Goal: Task Accomplishment & Management: Use online tool/utility

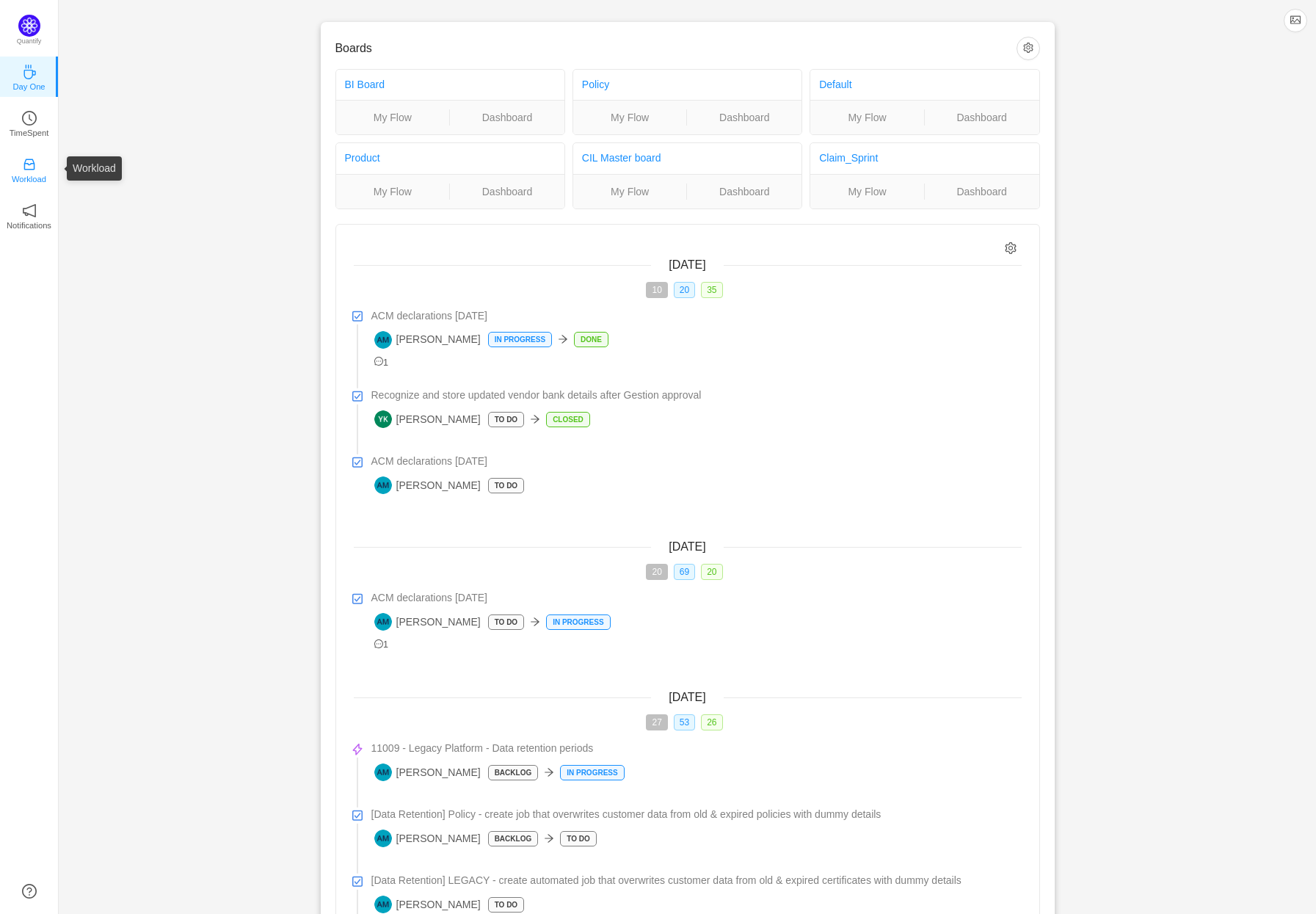
click at [26, 162] on icon "icon: inbox" at bounding box center [29, 165] width 15 height 15
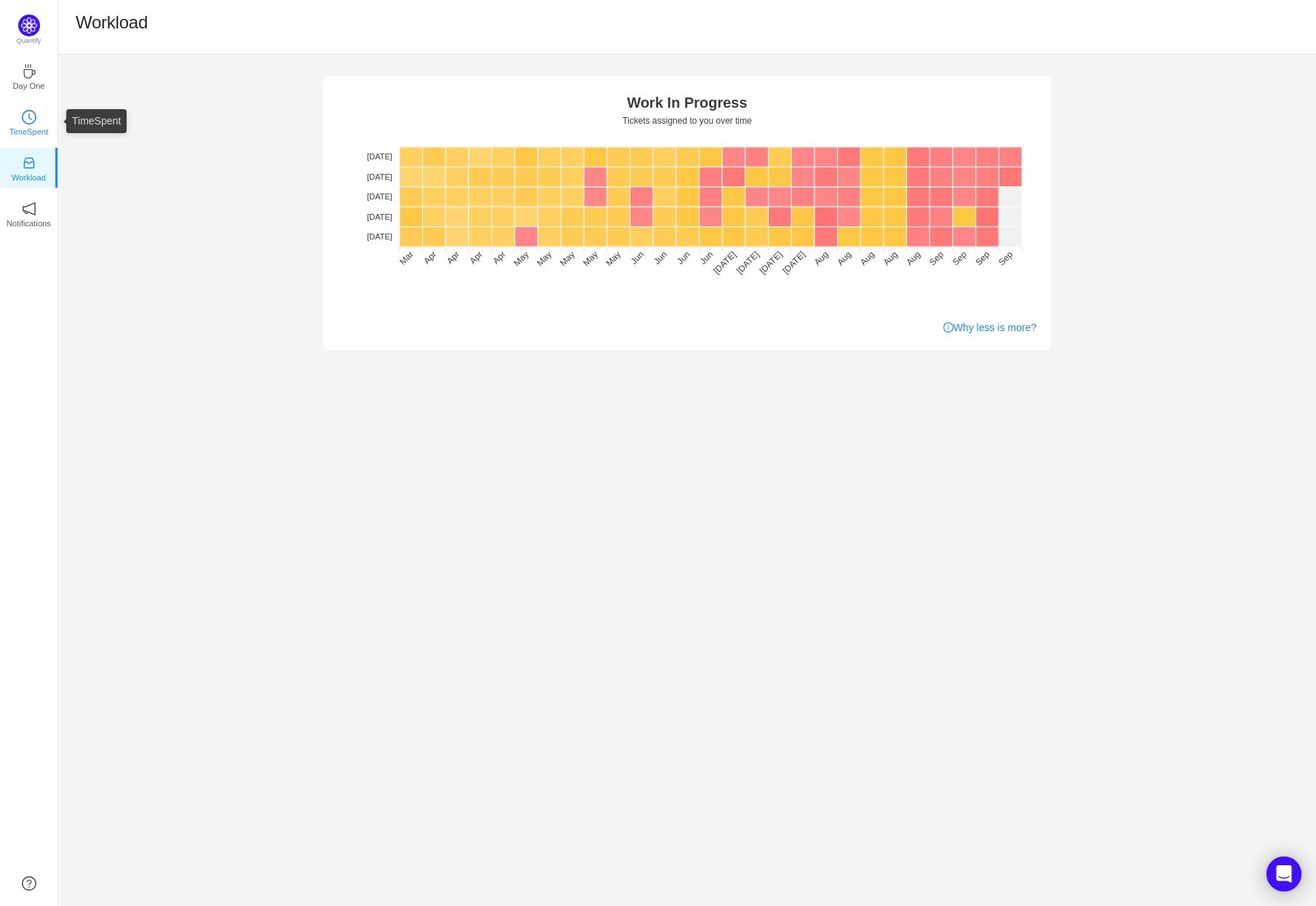
click at [29, 115] on icon "icon: clock-circle" at bounding box center [30, 117] width 3 height 7
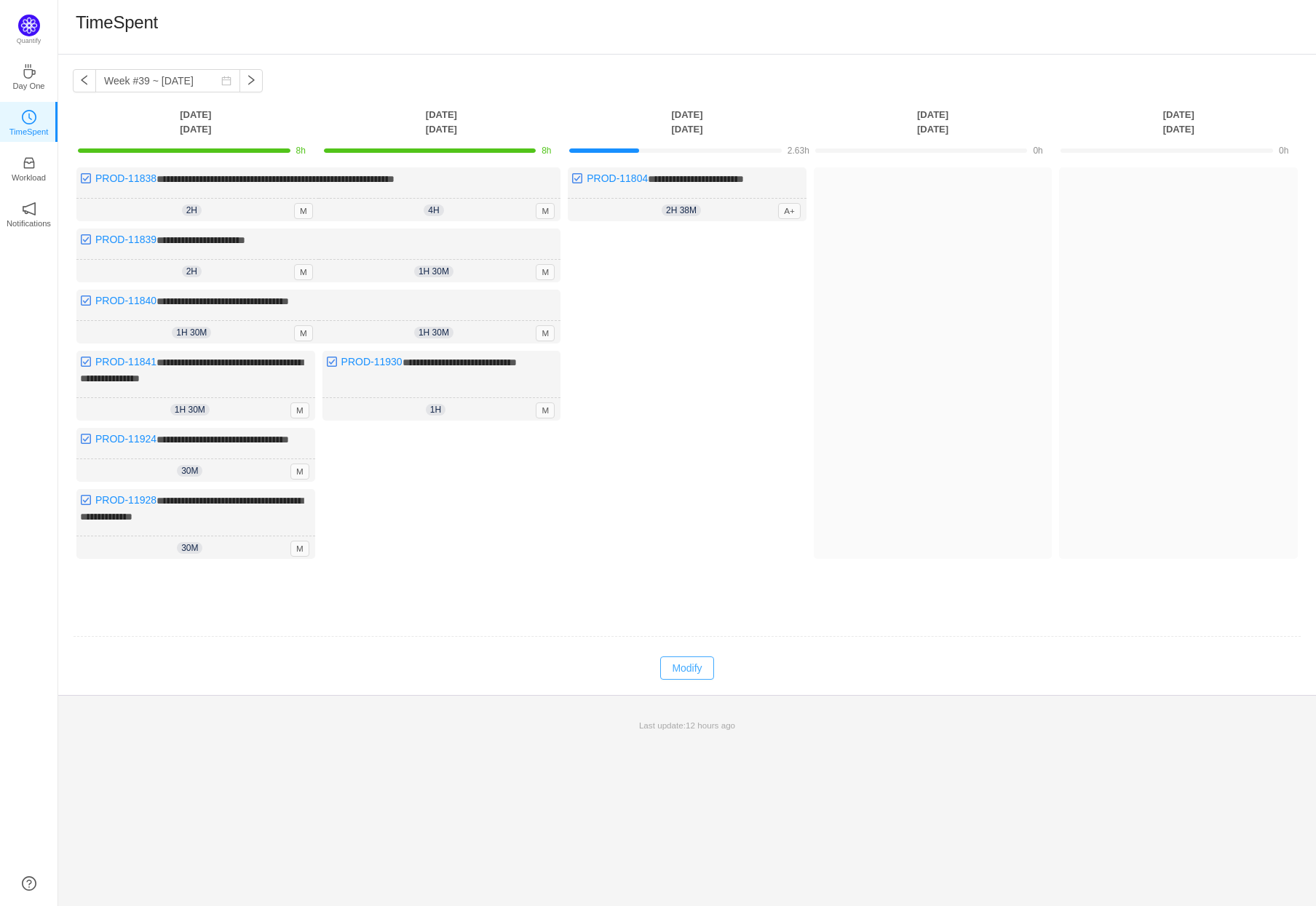
click at [693, 673] on button "Modify" at bounding box center [686, 668] width 53 height 23
click at [682, 240] on button "Log Time" at bounding box center [675, 251] width 81 height 23
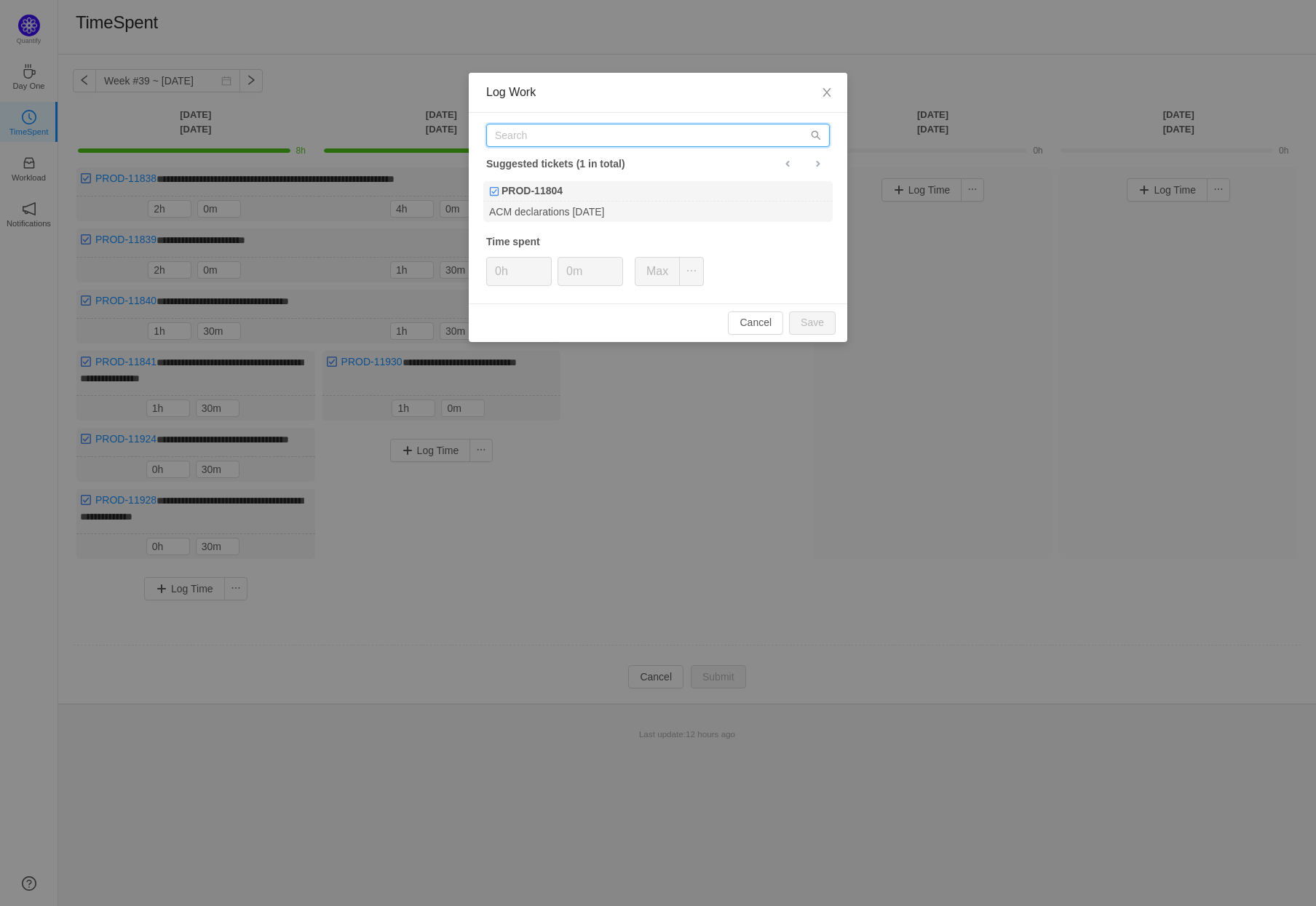
click at [573, 135] on input "text" at bounding box center [658, 135] width 344 height 23
type input "PROD-11838"
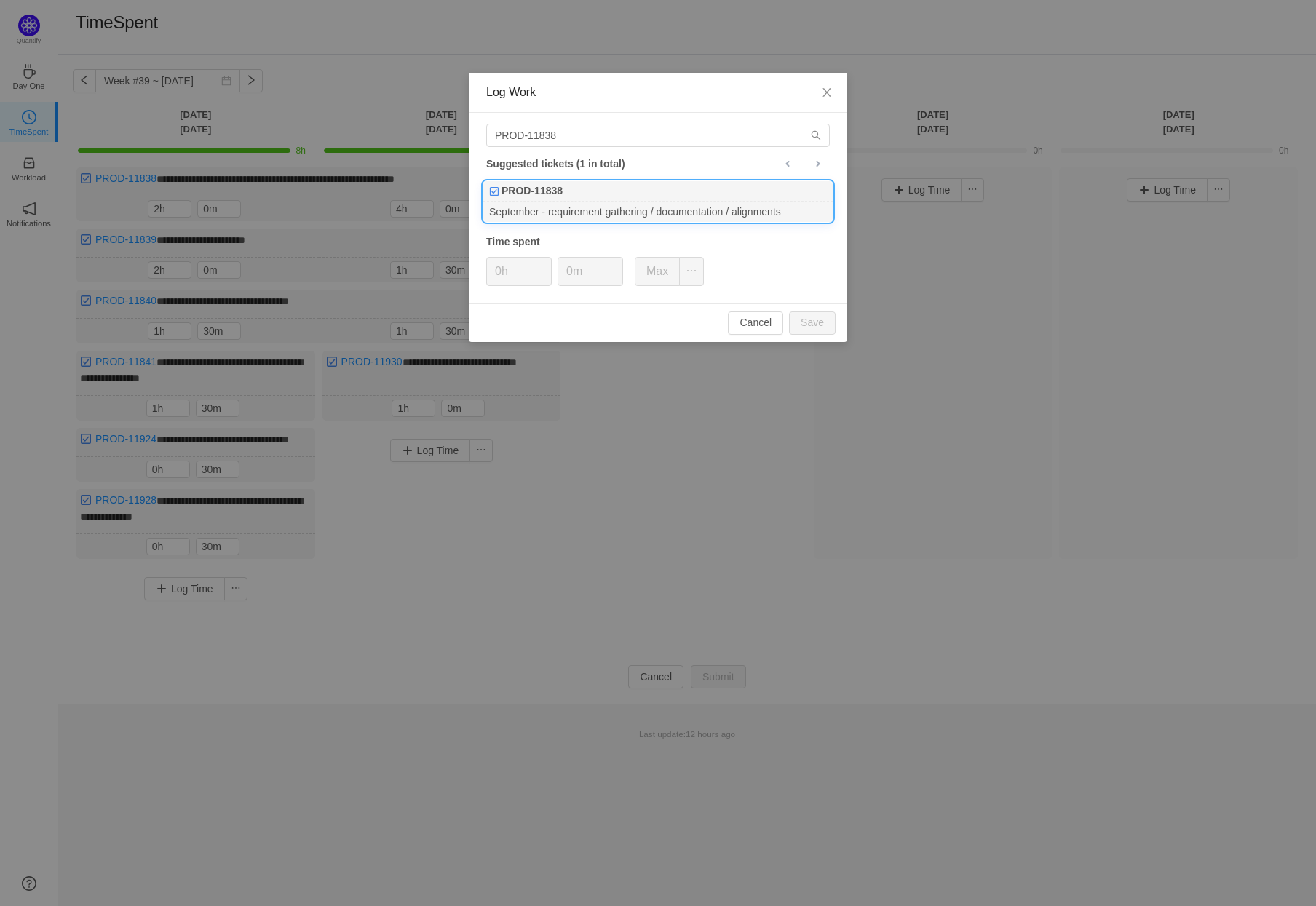
click at [666, 200] on div "PROD-11838" at bounding box center [658, 191] width 350 height 20
click at [594, 194] on div "PROD-11838" at bounding box center [658, 191] width 350 height 20
click at [815, 323] on button "Save" at bounding box center [812, 323] width 47 height 23
type input "0h"
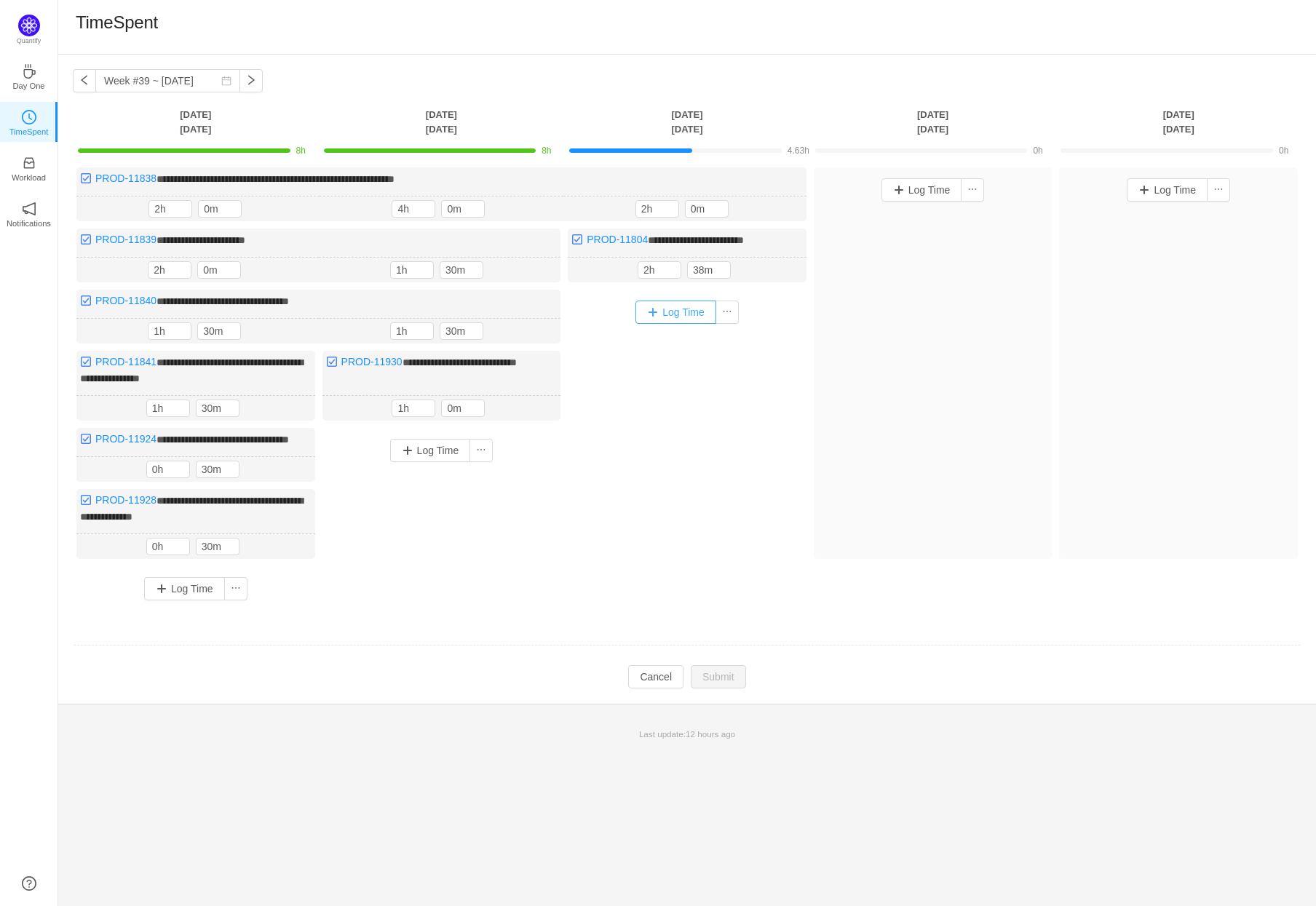
click at [683, 311] on button "Log Time" at bounding box center [675, 312] width 81 height 23
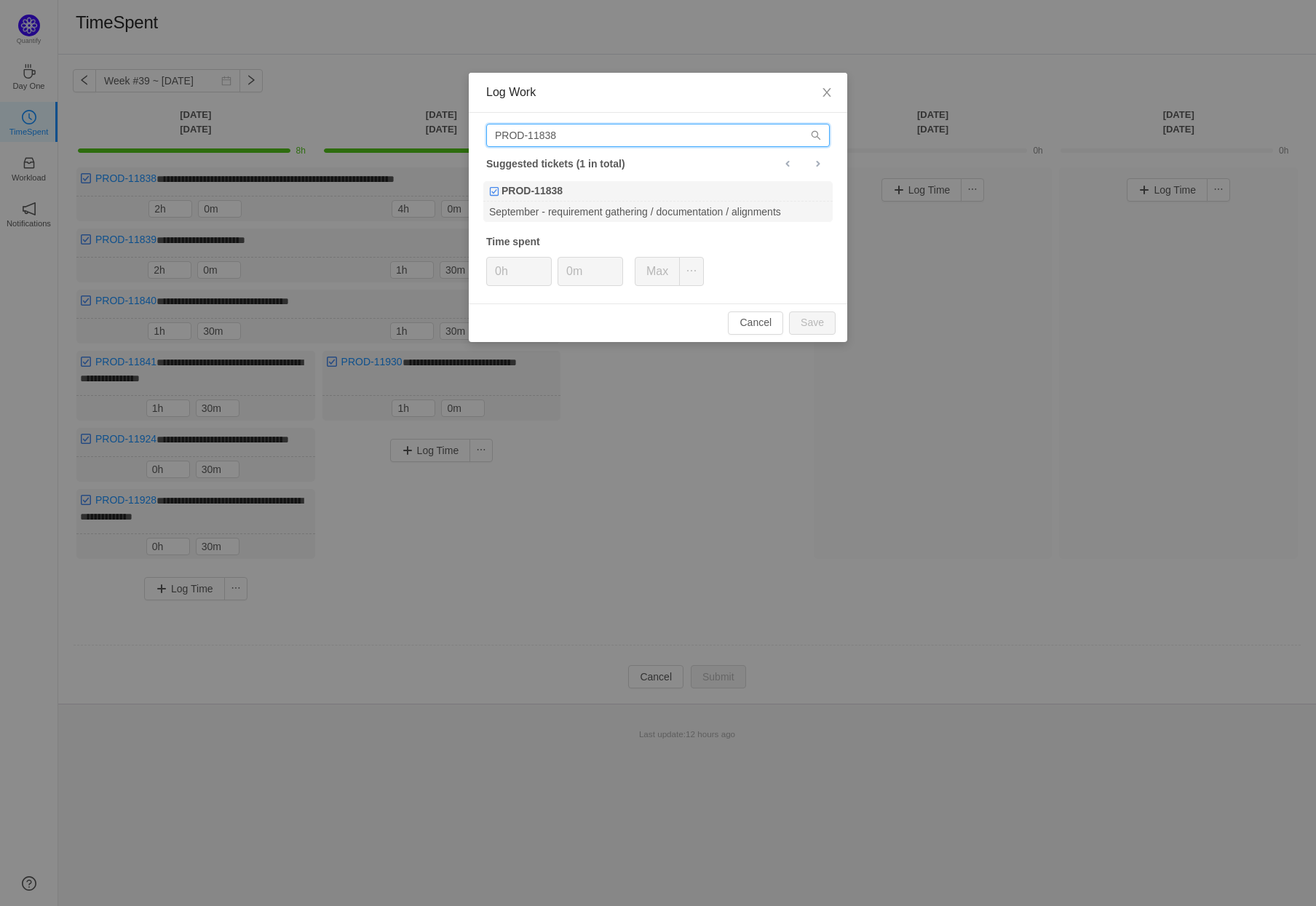
drag, startPoint x: 575, startPoint y: 132, endPoint x: 553, endPoint y: 134, distance: 22.1
click at [553, 134] on input "PROD-11838" at bounding box center [658, 135] width 344 height 23
type input "PROD-11839"
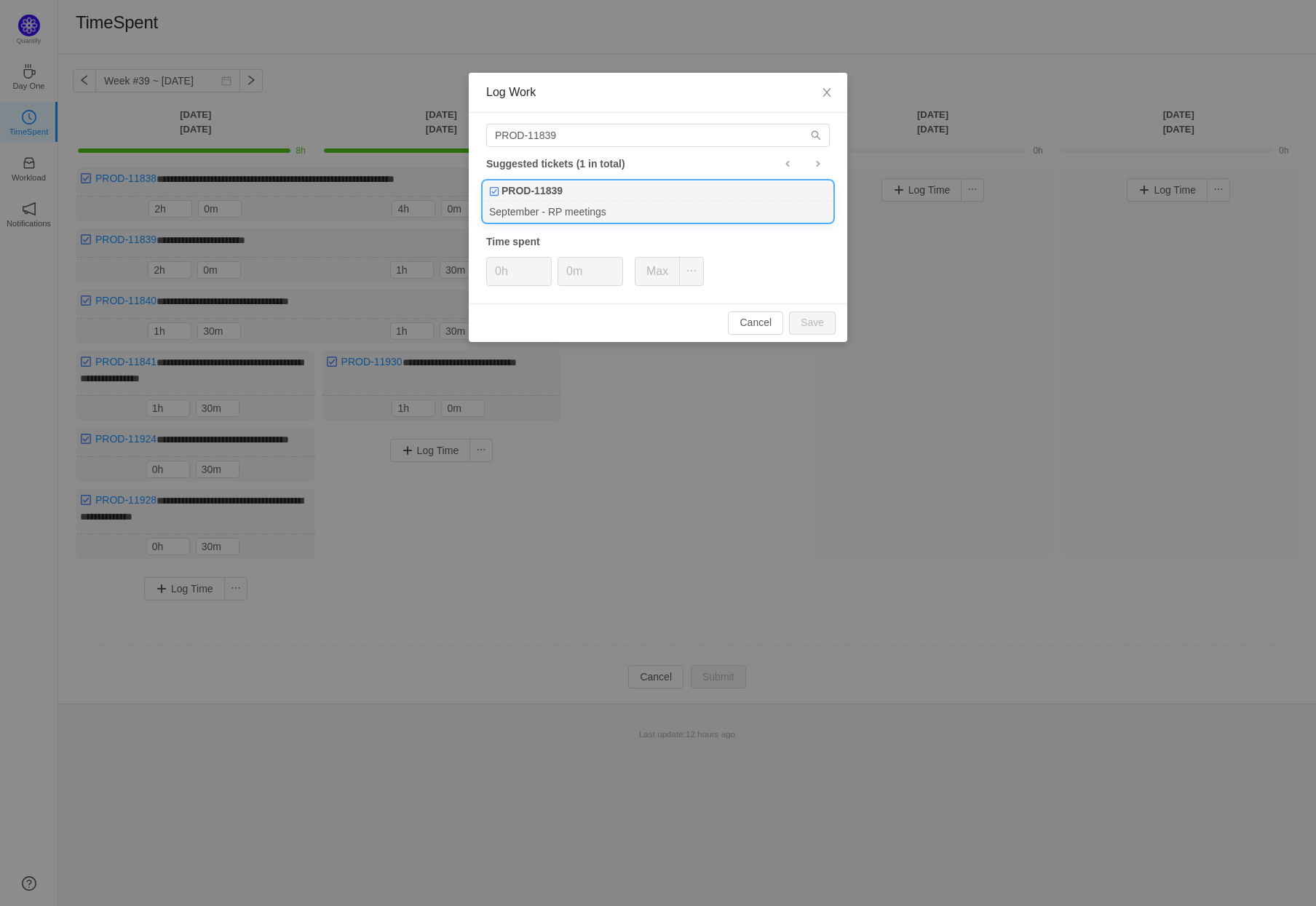
click at [624, 195] on div "PROD-11839" at bounding box center [658, 191] width 350 height 20
click at [521, 269] on input "0h" at bounding box center [519, 272] width 64 height 28
click at [809, 319] on button "Save" at bounding box center [812, 323] width 47 height 23
type input "0h"
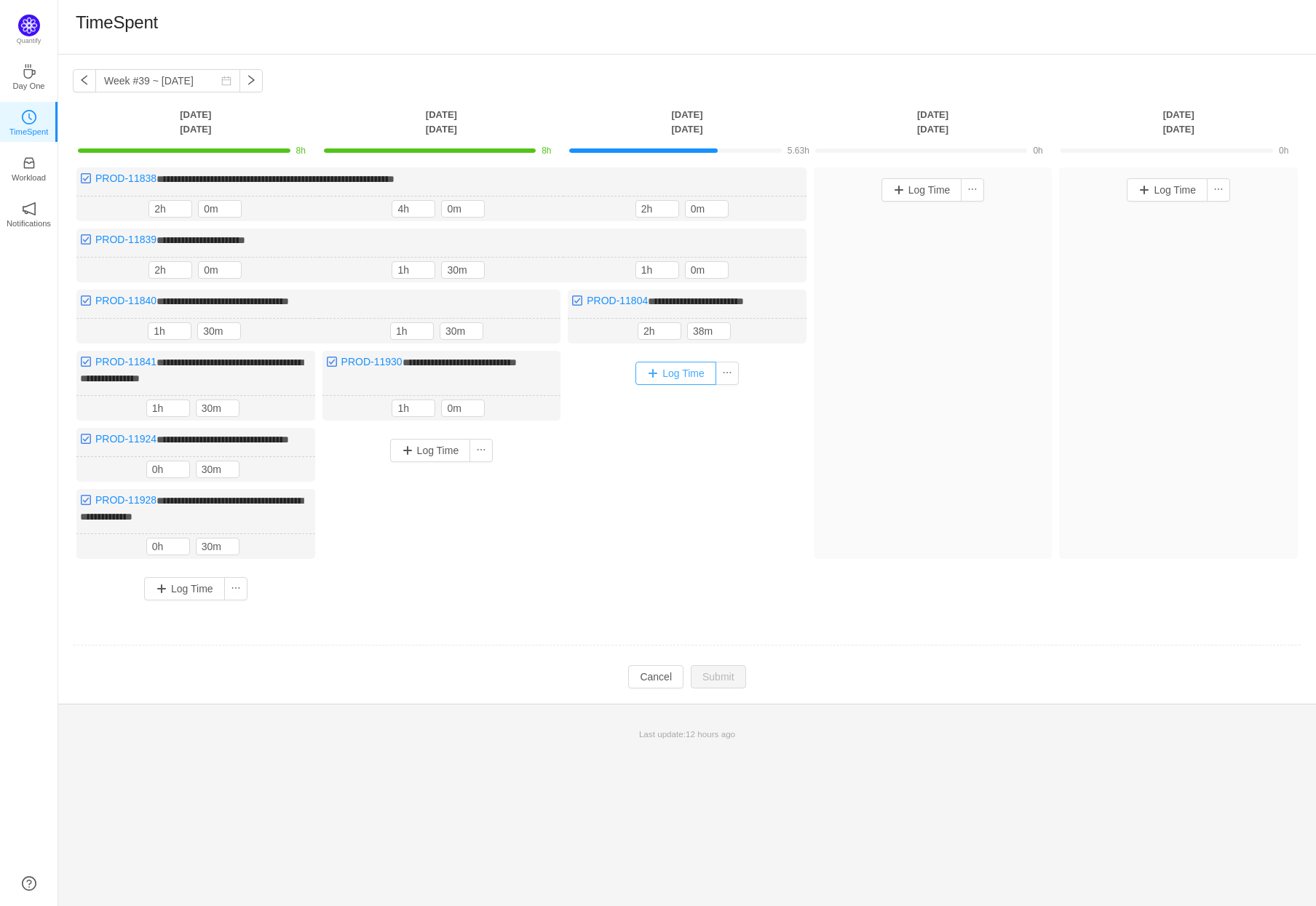
click at [679, 375] on button "Log Time" at bounding box center [675, 373] width 81 height 23
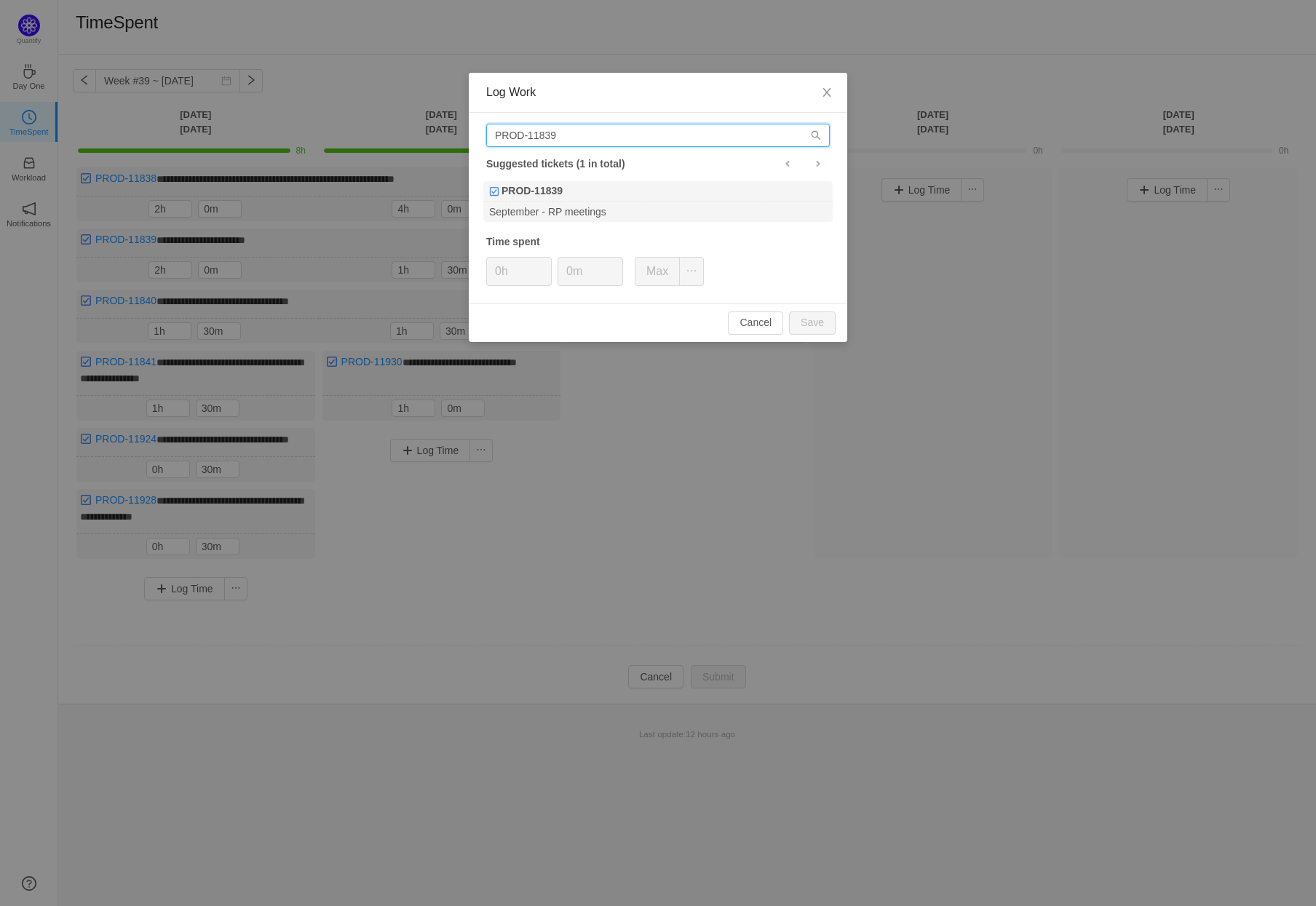
click at [580, 138] on input "PROD-11839" at bounding box center [658, 135] width 344 height 23
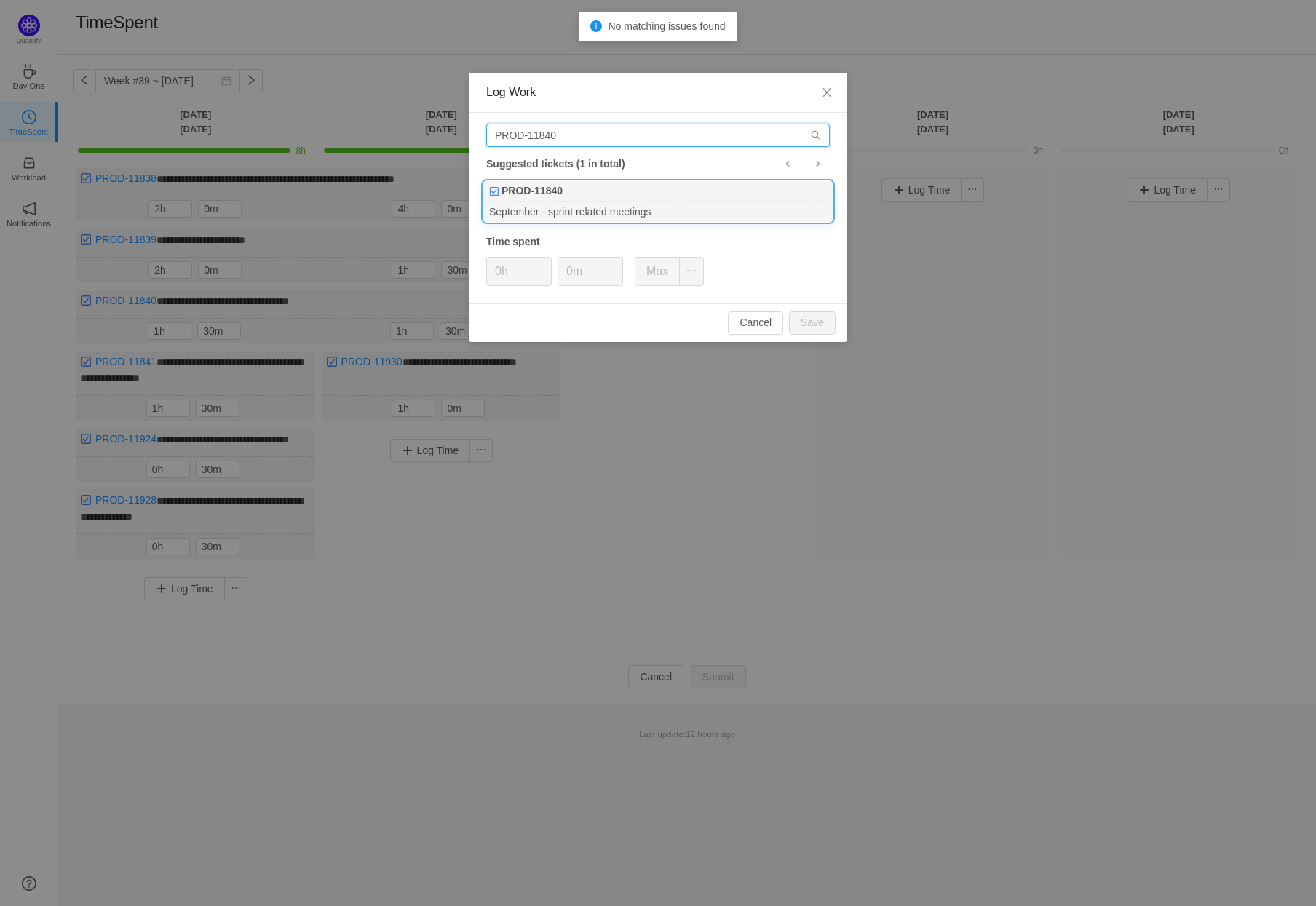
type input "PROD-11840"
click at [626, 204] on div "September - sprint related meetings" at bounding box center [658, 211] width 350 height 20
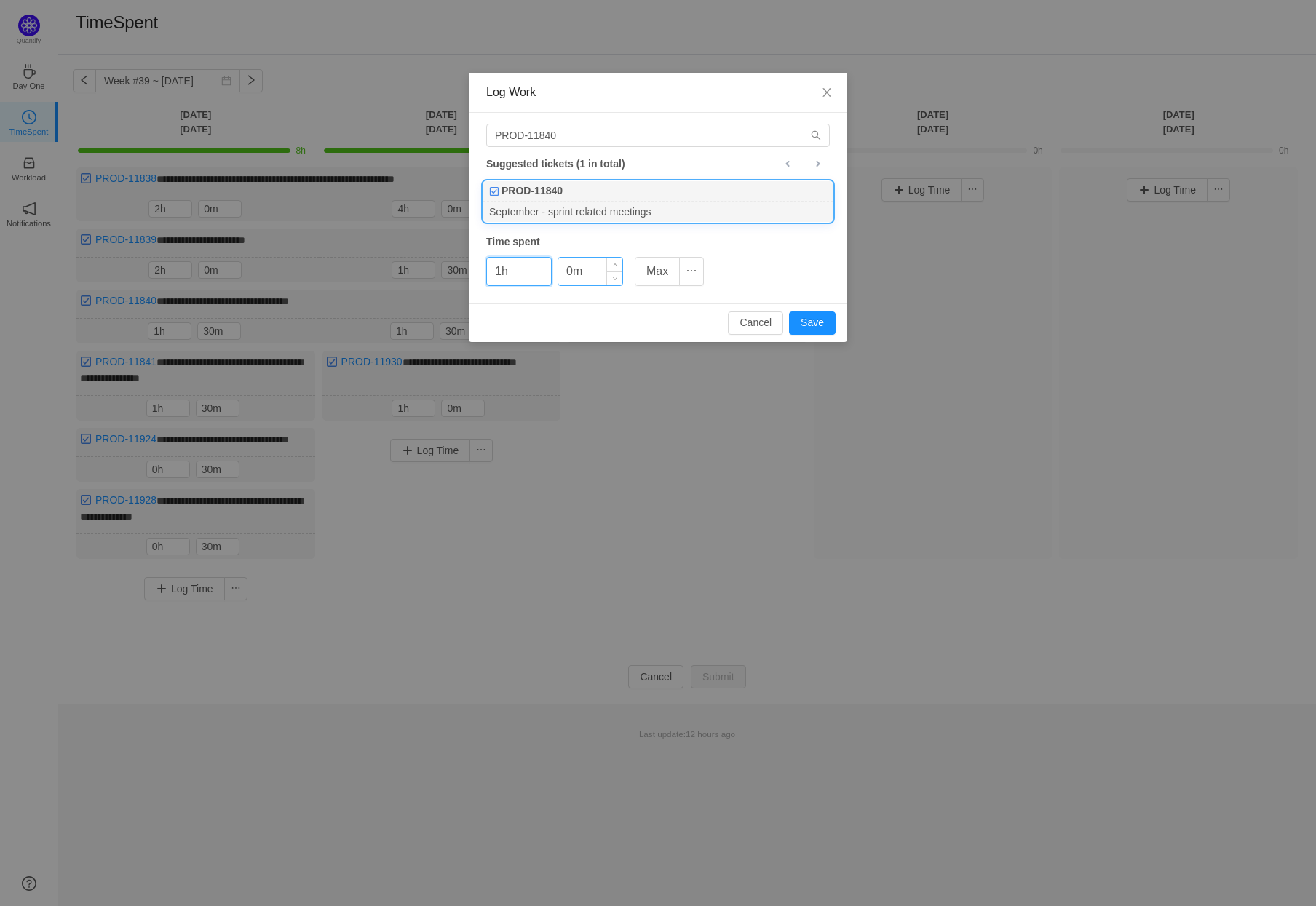
type input "1h"
click at [598, 269] on input "0m" at bounding box center [590, 272] width 64 height 28
click at [614, 265] on icon "icon: up" at bounding box center [614, 266] width 4 height 3
type input "30m"
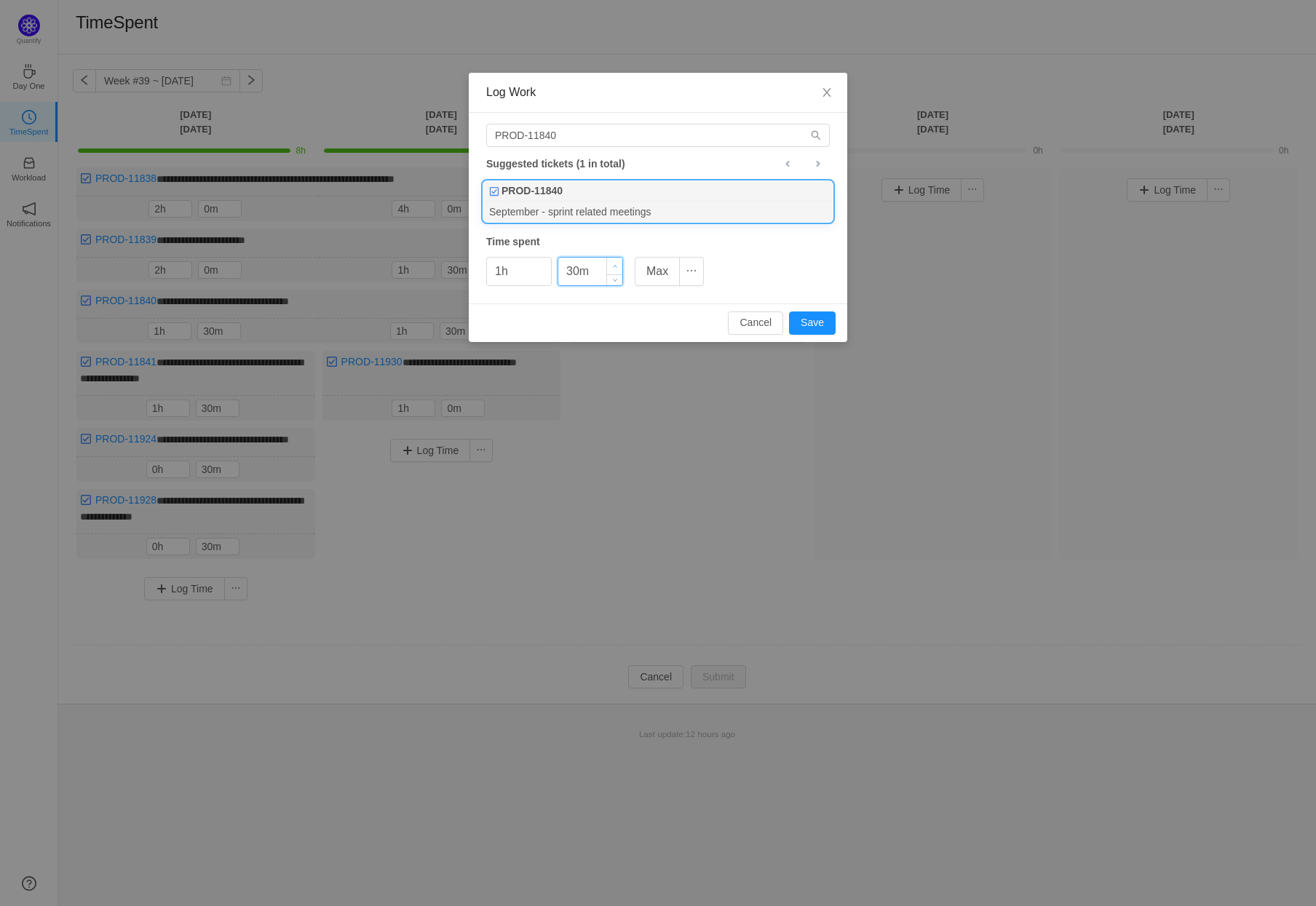
click at [614, 265] on icon "icon: up" at bounding box center [614, 266] width 4 height 3
click at [815, 318] on button "Save" at bounding box center [812, 323] width 47 height 23
type input "0h"
type input "0m"
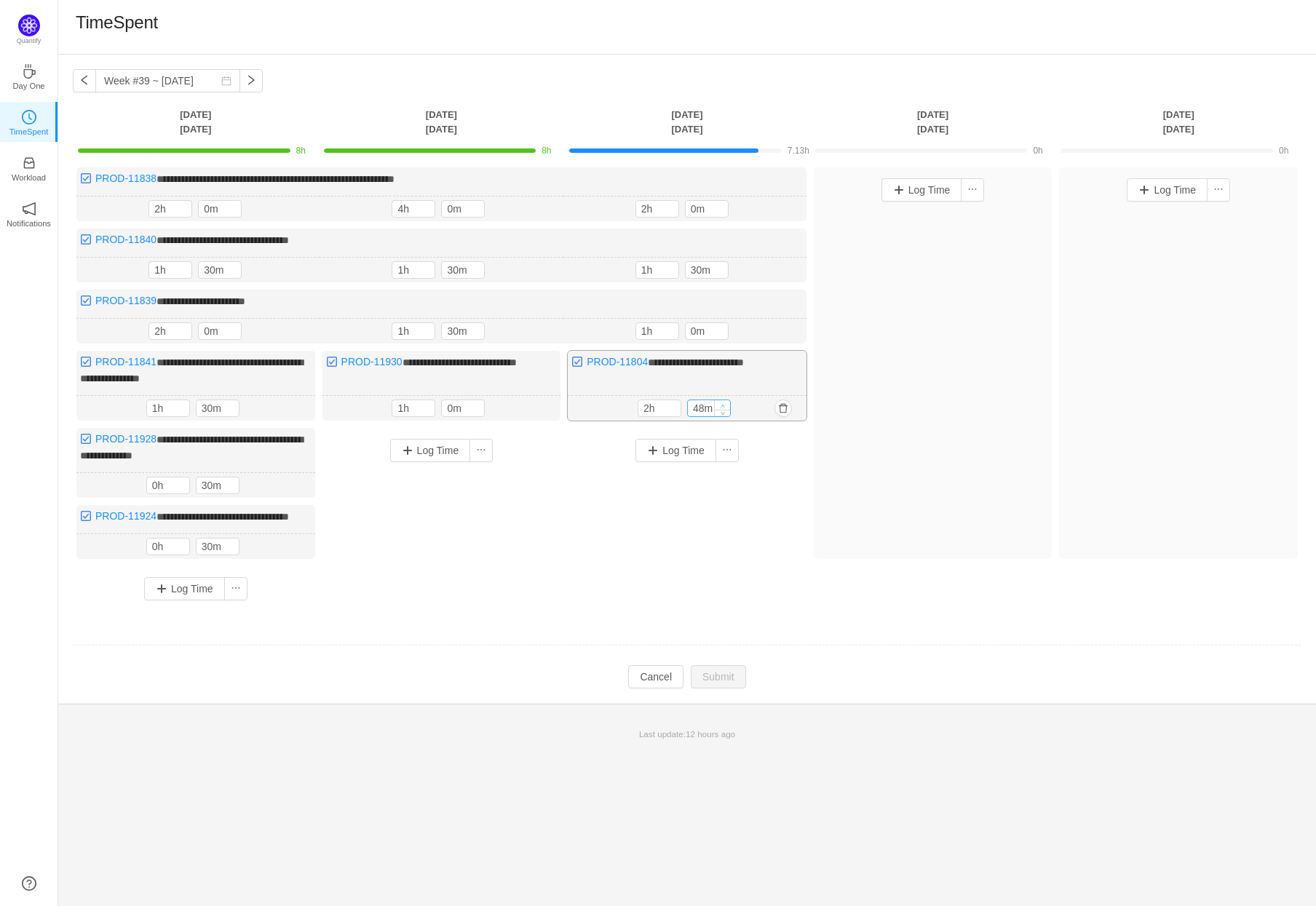
click at [723, 400] on span "Increase Value" at bounding box center [723, 404] width 16 height 10
type input "58m"
click at [723, 403] on icon "icon: up" at bounding box center [723, 405] width 5 height 5
type input "3h"
type input "0m"
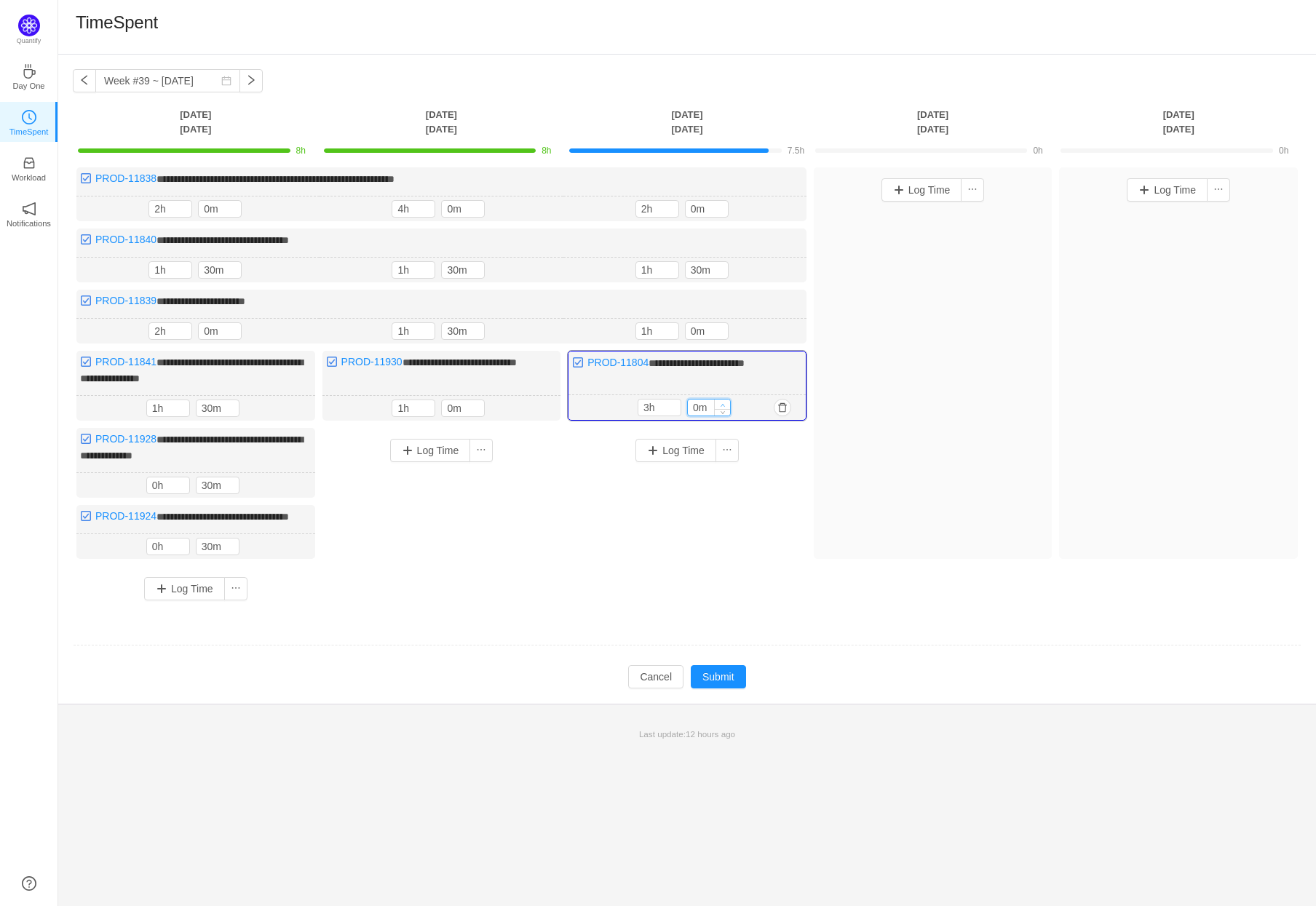
click at [723, 403] on icon "icon: up" at bounding box center [723, 405] width 5 height 5
type input "2h"
click at [671, 406] on span "Decrease Value" at bounding box center [673, 410] width 16 height 10
type input "3h"
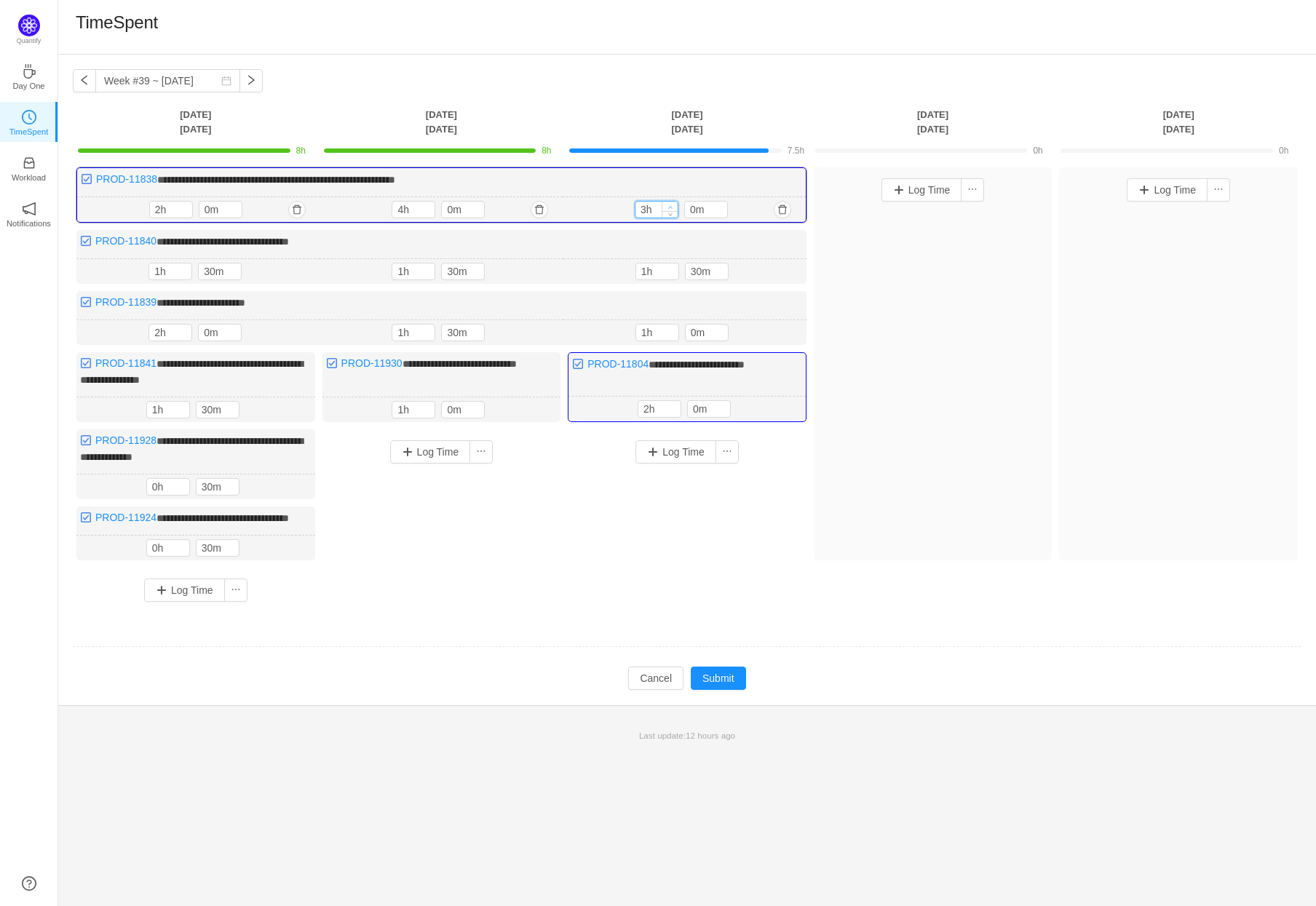
click at [671, 205] on icon "icon: up" at bounding box center [670, 207] width 5 height 5
click at [720, 206] on icon "icon: up" at bounding box center [719, 207] width 5 height 5
type input "30m"
click at [720, 206] on icon "icon: up" at bounding box center [719, 207] width 5 height 5
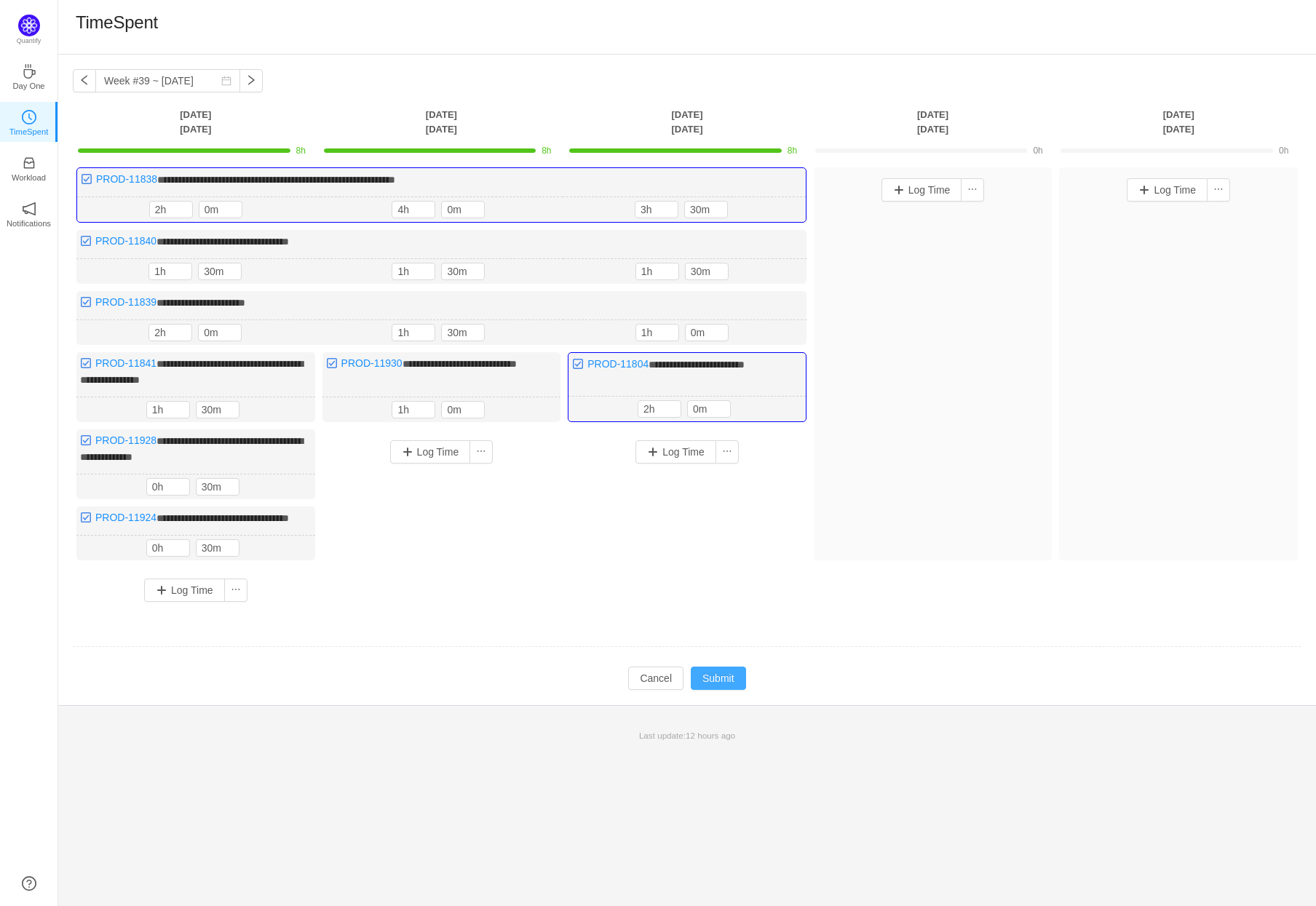
click at [730, 686] on button "Submit" at bounding box center [718, 678] width 56 height 23
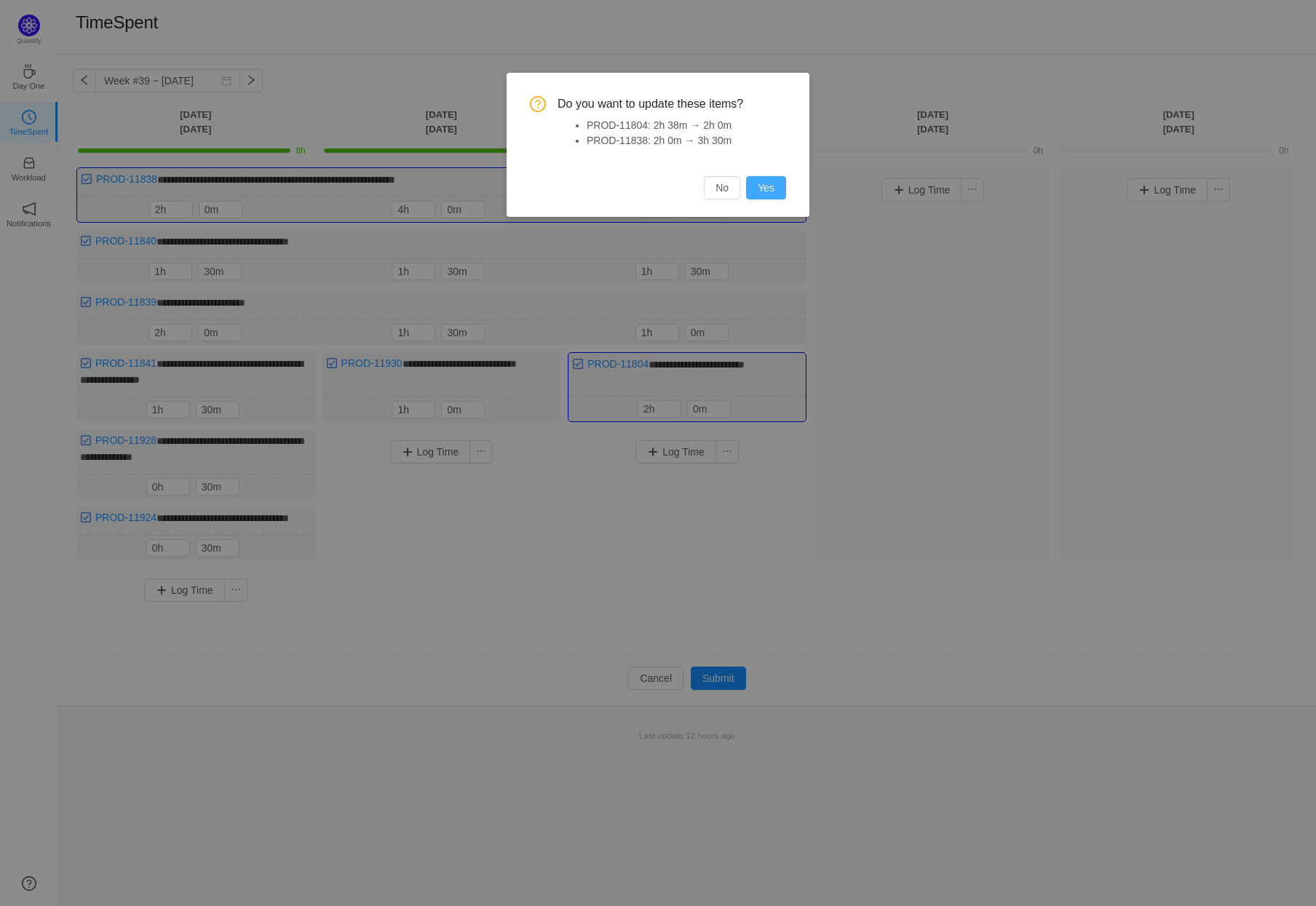
click at [765, 187] on button "Yes" at bounding box center [766, 187] width 40 height 23
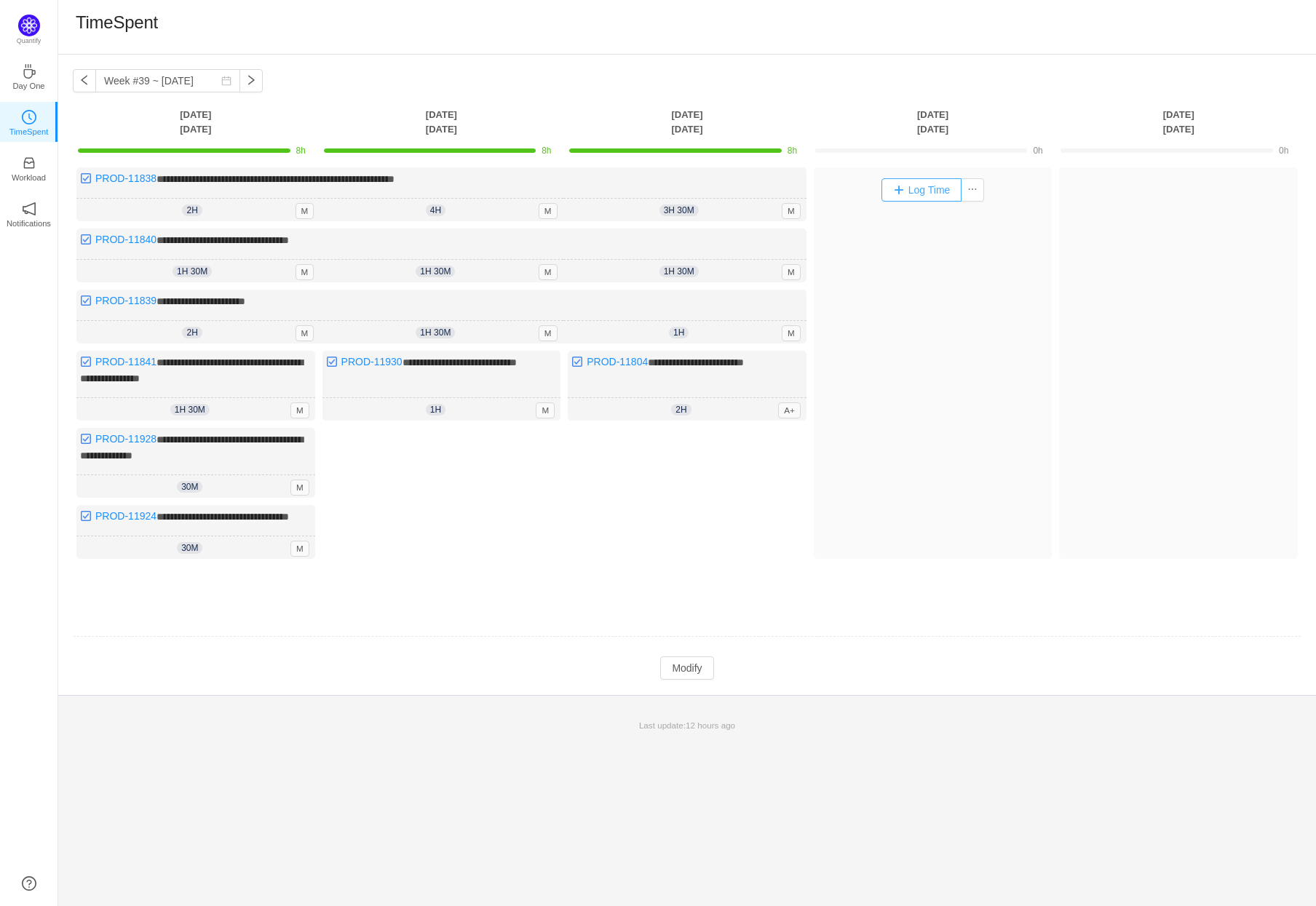
click at [925, 191] on button "Log Time" at bounding box center [921, 190] width 81 height 23
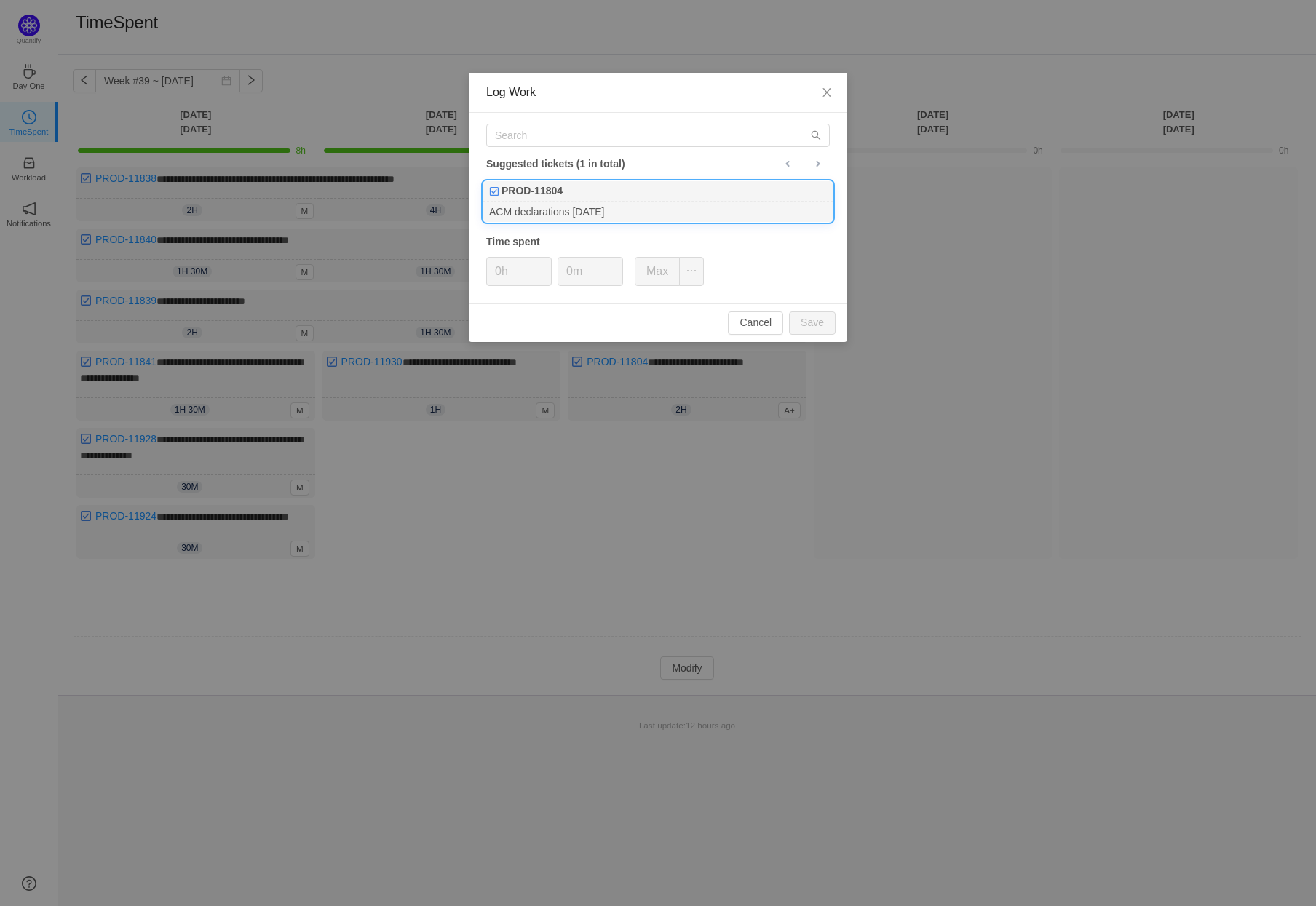
click at [619, 194] on div "PROD-11804" at bounding box center [658, 191] width 350 height 20
click at [818, 322] on button "Save" at bounding box center [812, 323] width 47 height 23
type input "0h"
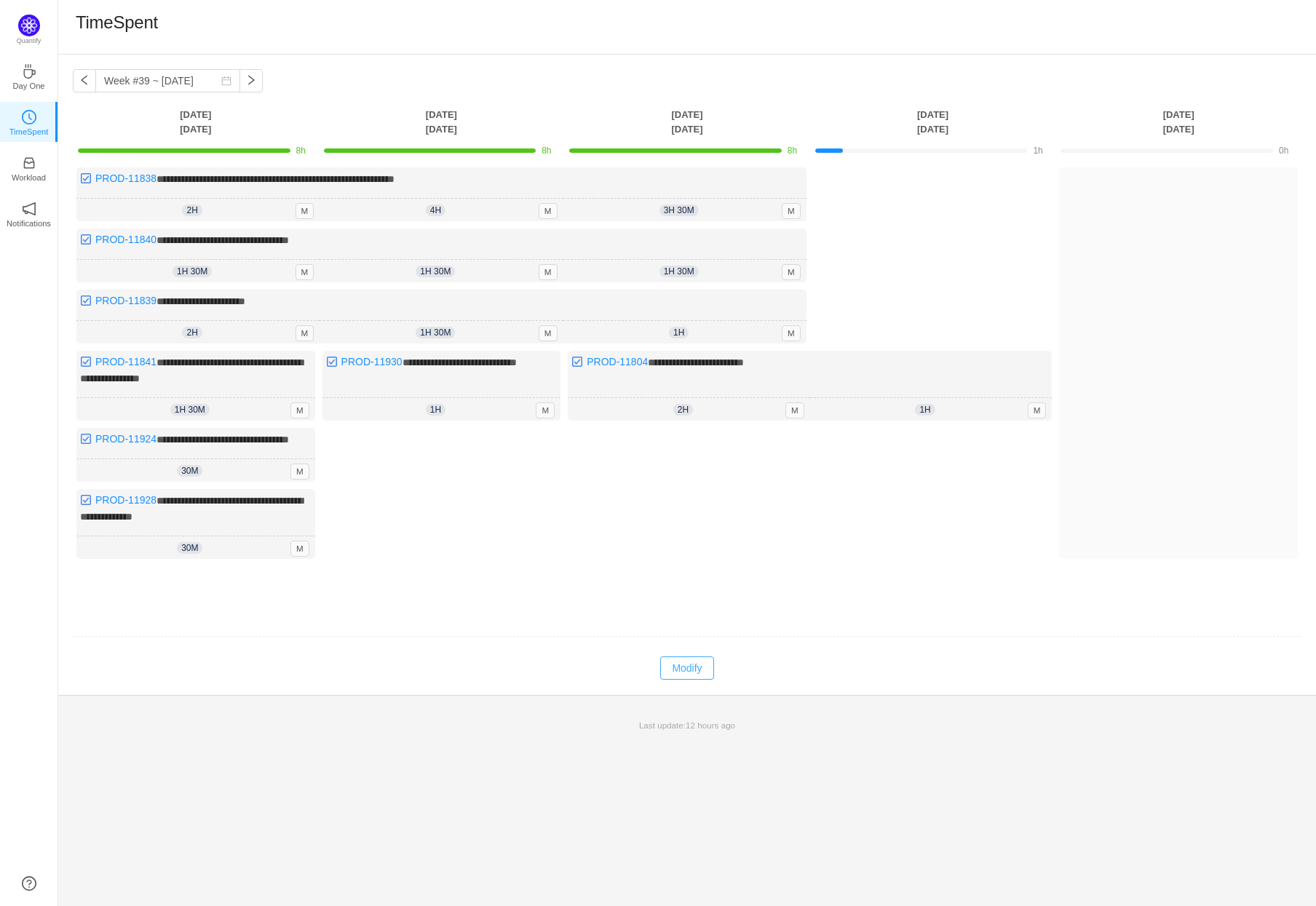
click at [691, 673] on button "Modify" at bounding box center [686, 668] width 53 height 23
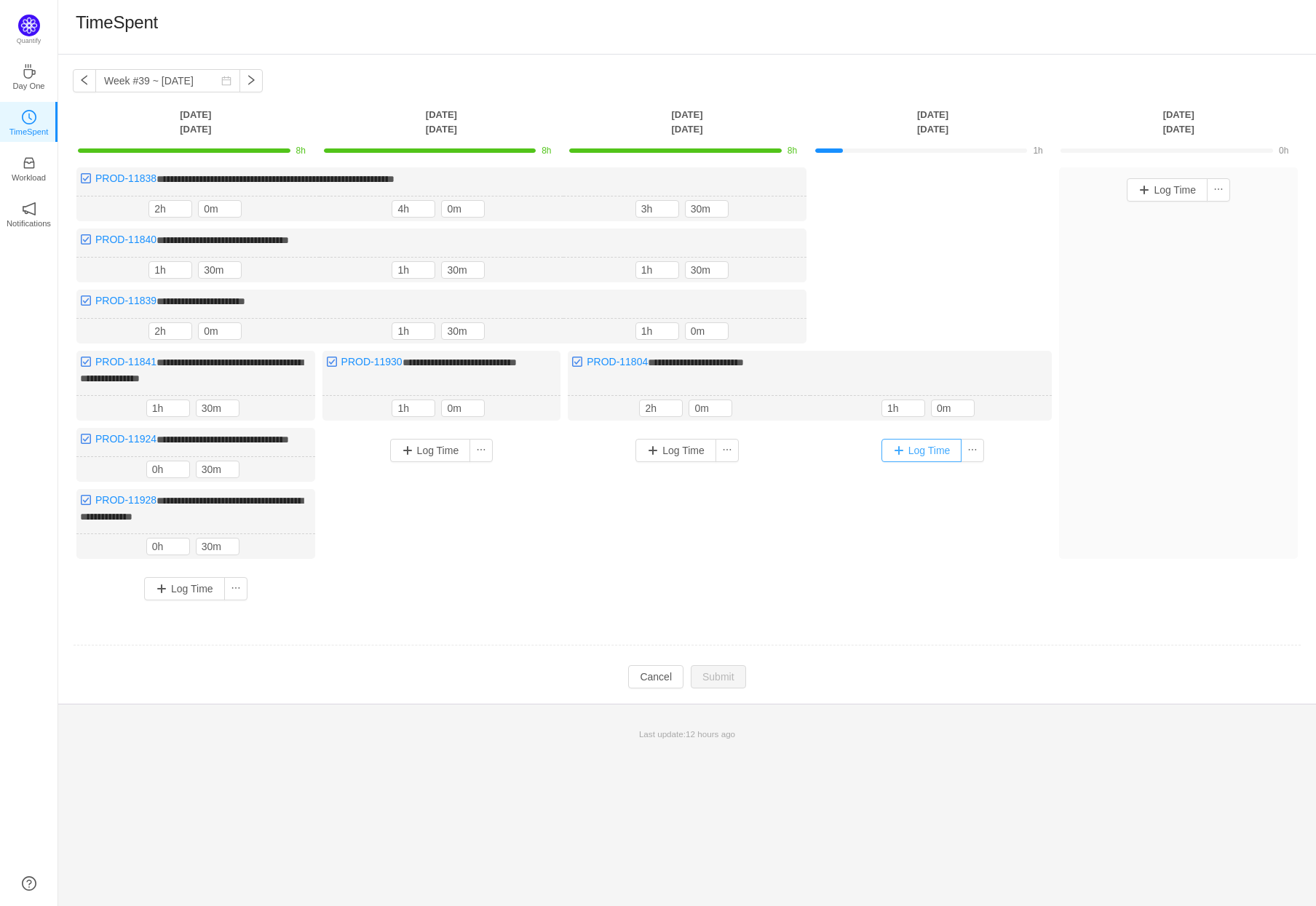
click at [934, 450] on button "Log Time" at bounding box center [921, 450] width 81 height 23
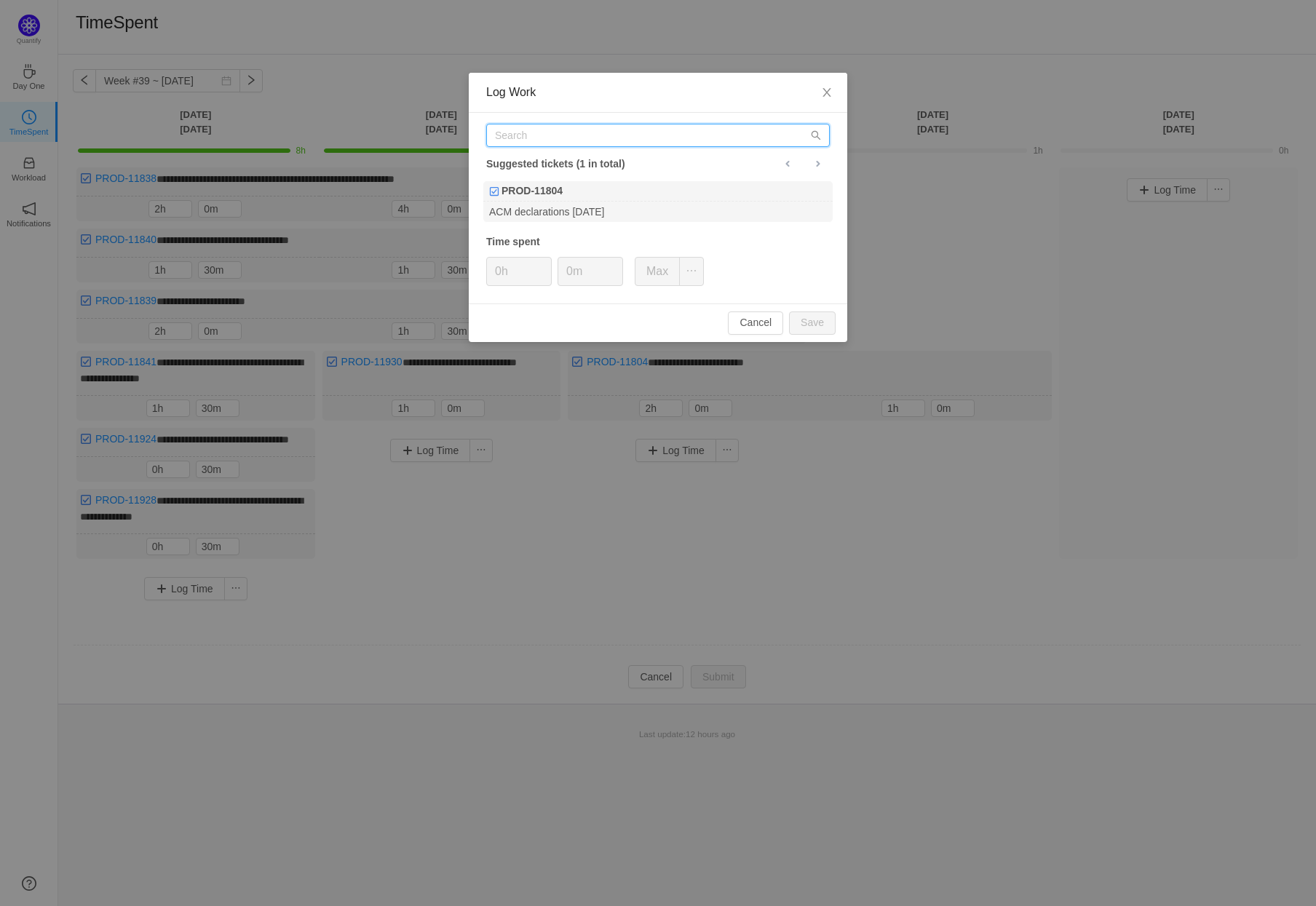
click at [586, 135] on input "text" at bounding box center [658, 135] width 344 height 23
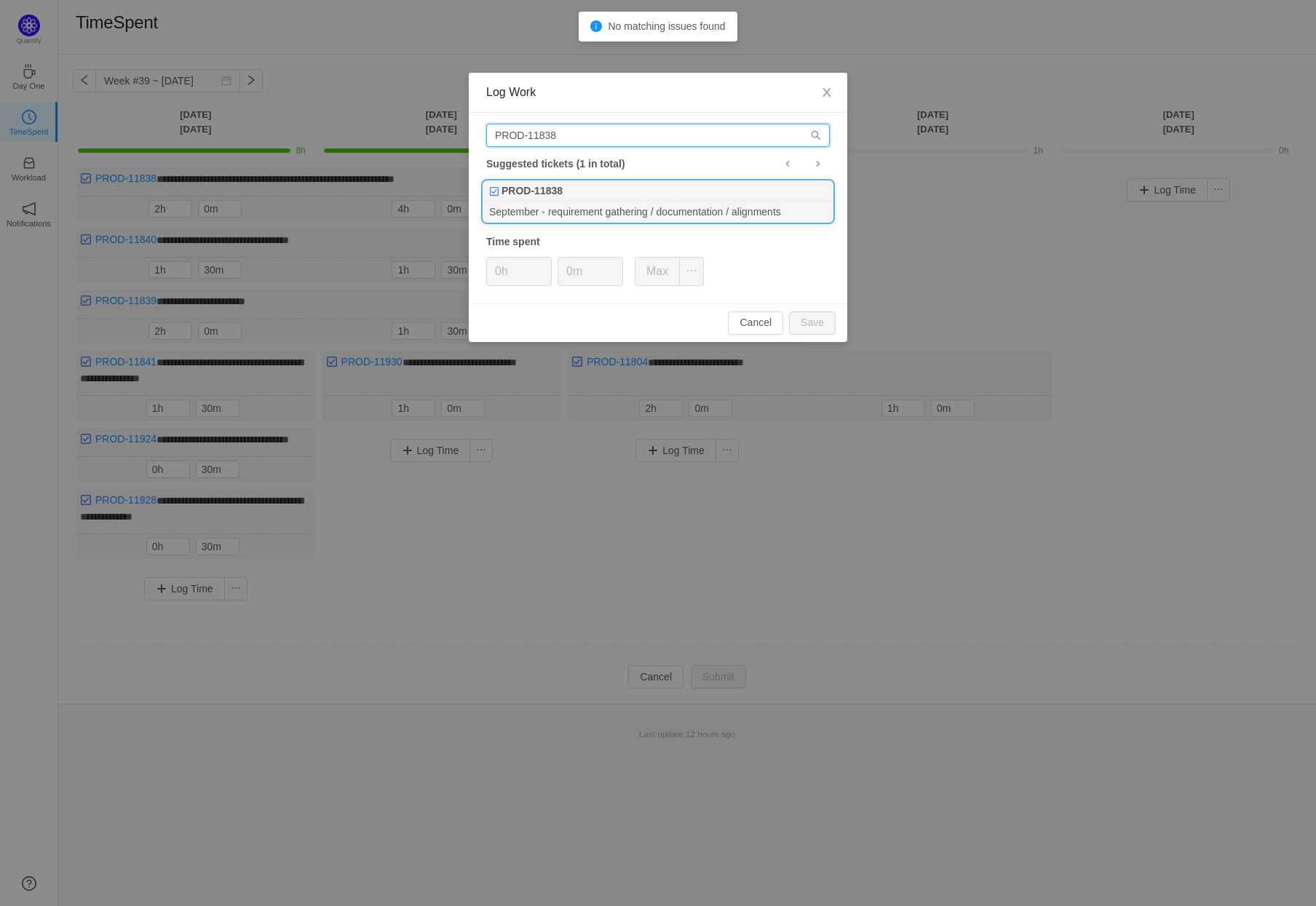
type input "PROD-11838"
click at [619, 186] on div "PROD-11838" at bounding box center [658, 191] width 350 height 20
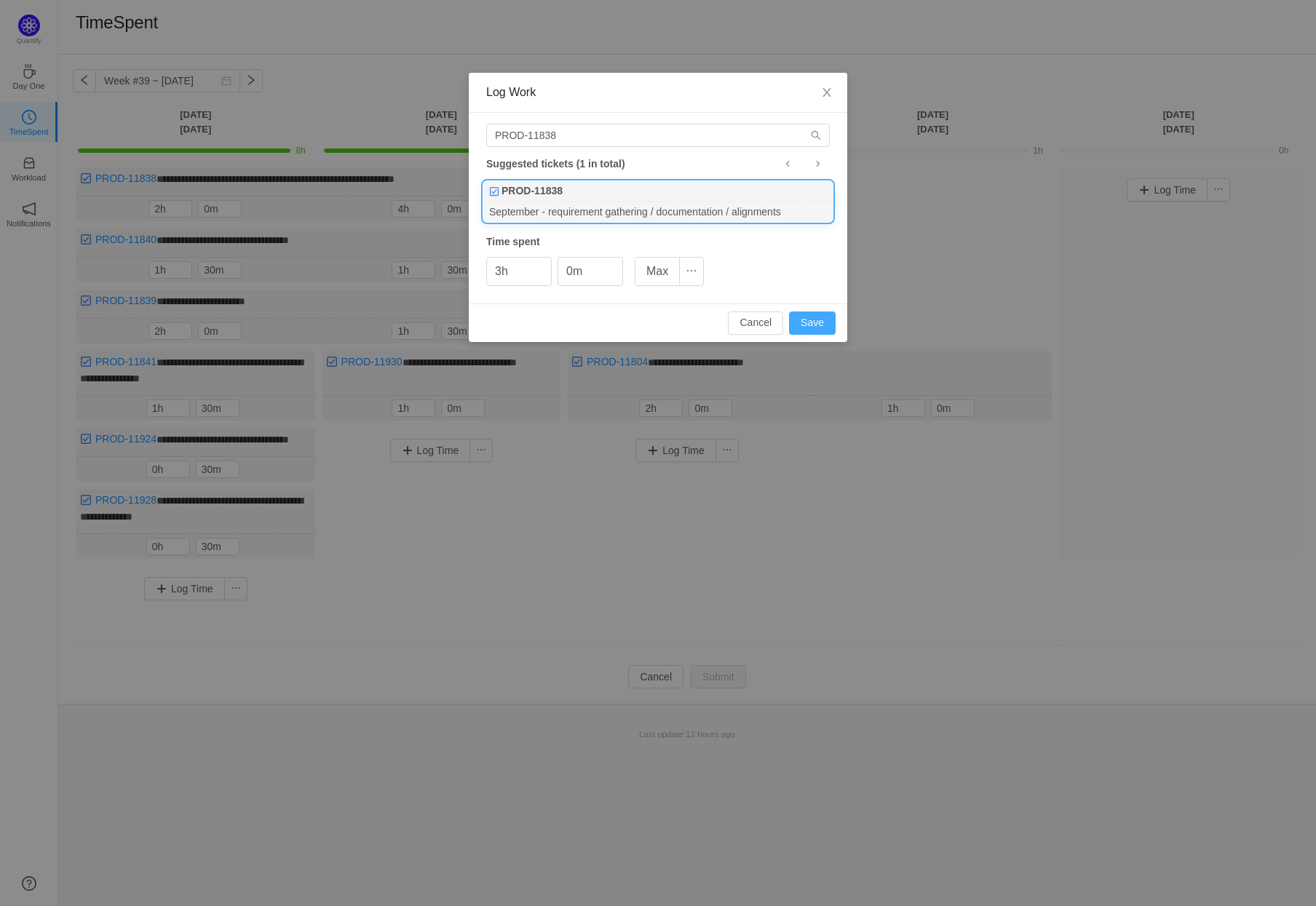
click at [820, 321] on button "Save" at bounding box center [812, 323] width 47 height 23
type input "0h"
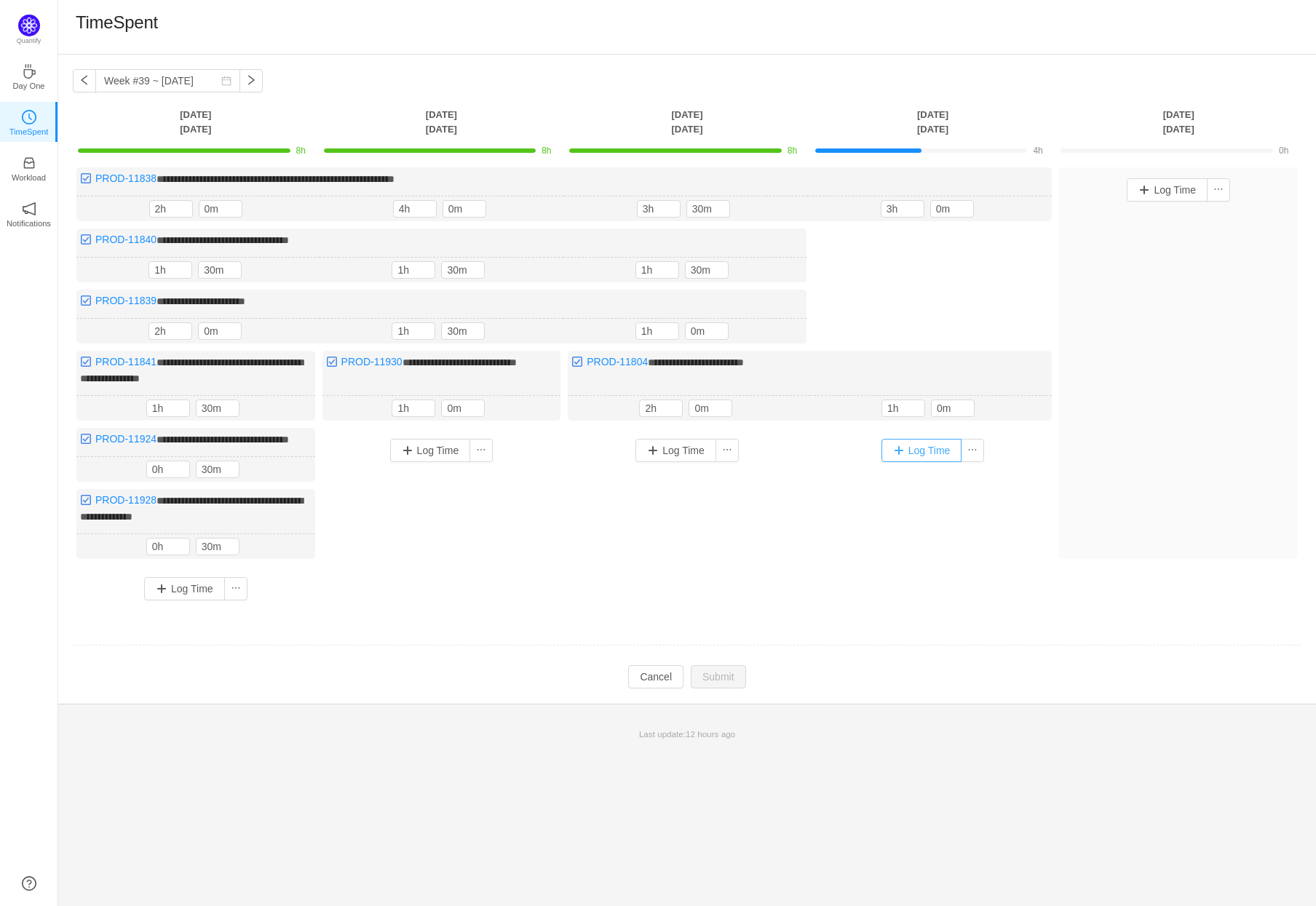
click at [916, 450] on button "Log Time" at bounding box center [921, 450] width 81 height 23
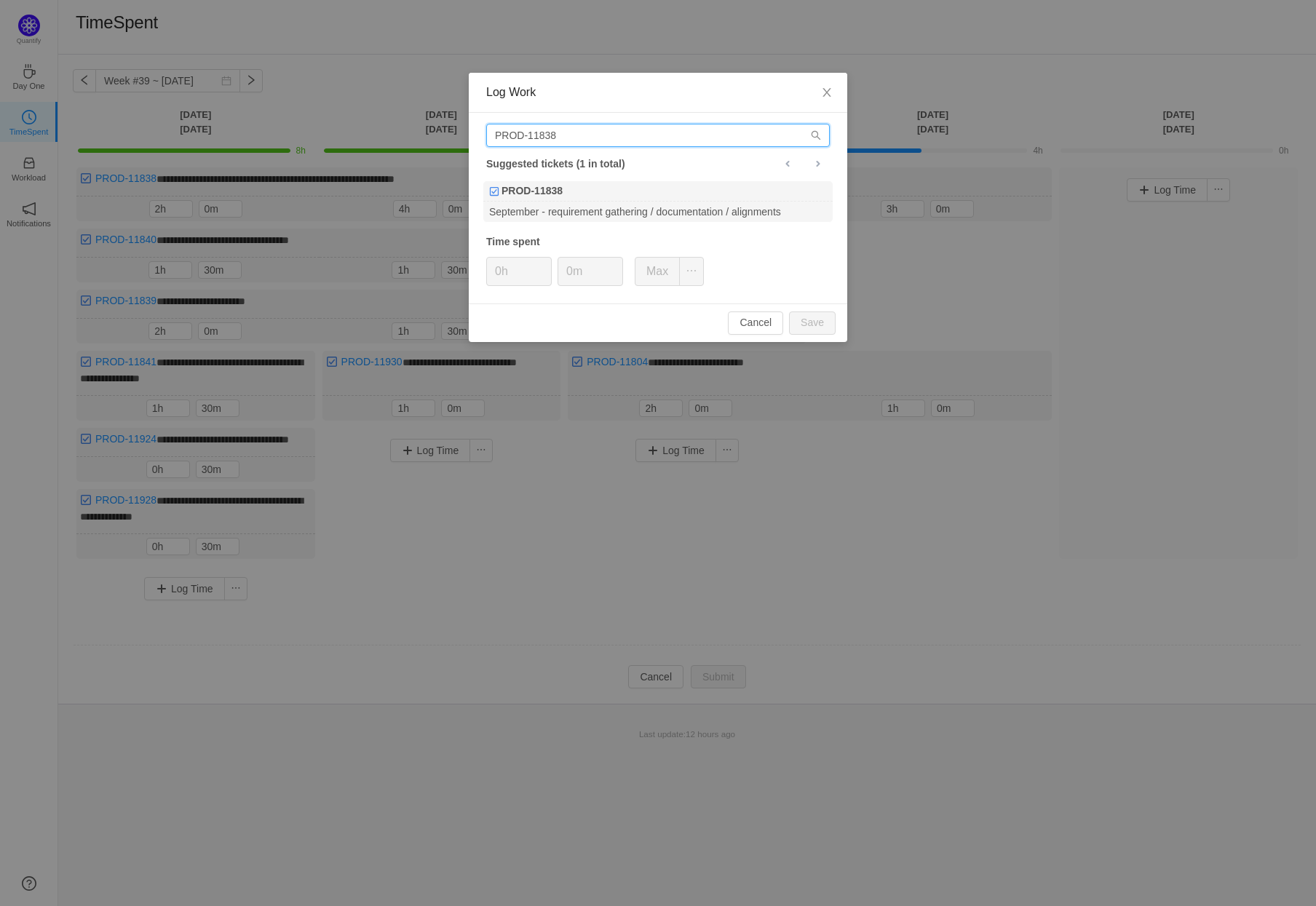
click at [579, 135] on input "PROD-11838" at bounding box center [658, 135] width 344 height 23
type input "PROD-11839"
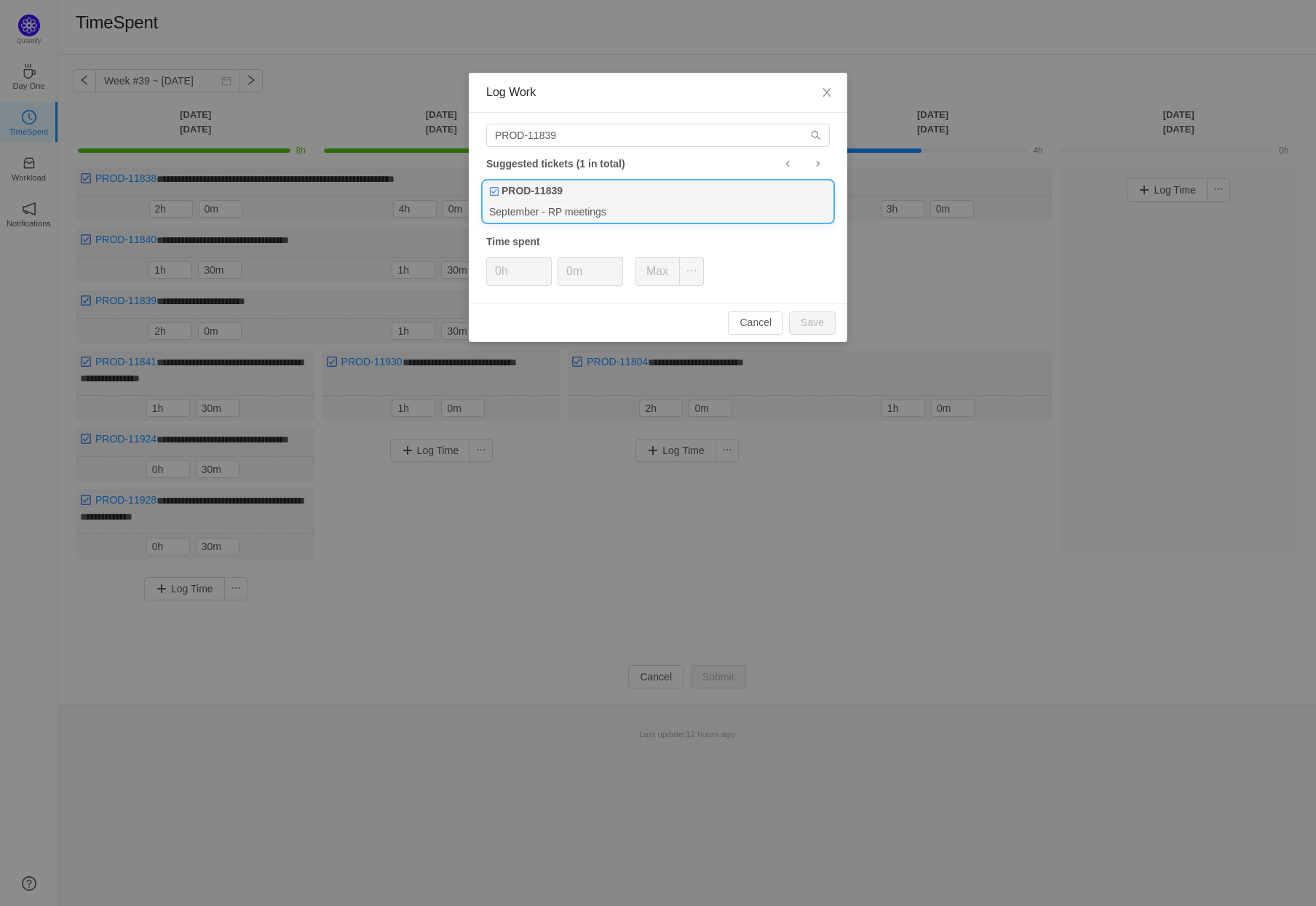
click at [636, 202] on div "September - RP meetings" at bounding box center [658, 211] width 350 height 20
click at [825, 319] on button "Save" at bounding box center [812, 323] width 47 height 23
type input "0h"
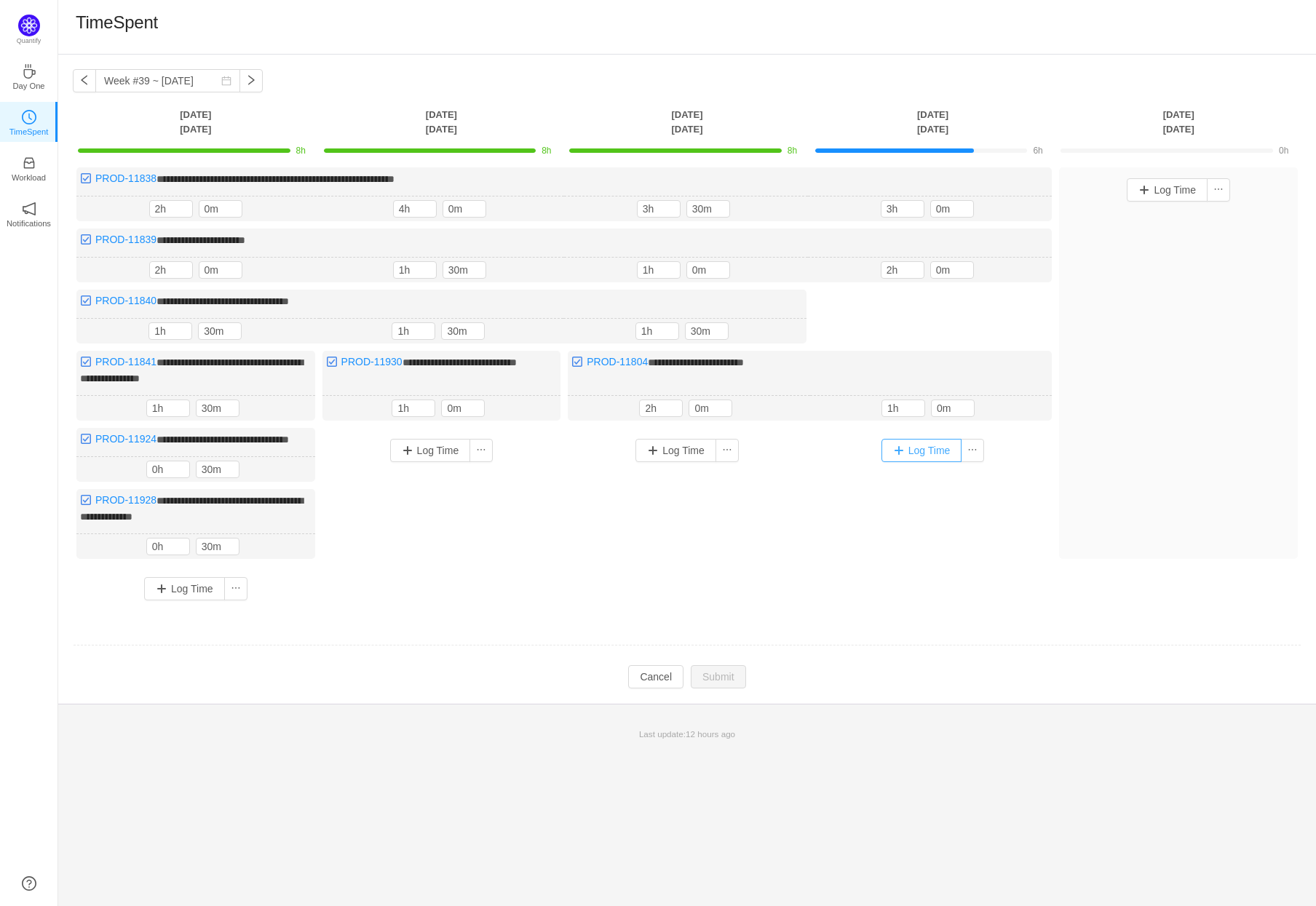
click at [924, 441] on button "Log Time" at bounding box center [921, 450] width 81 height 23
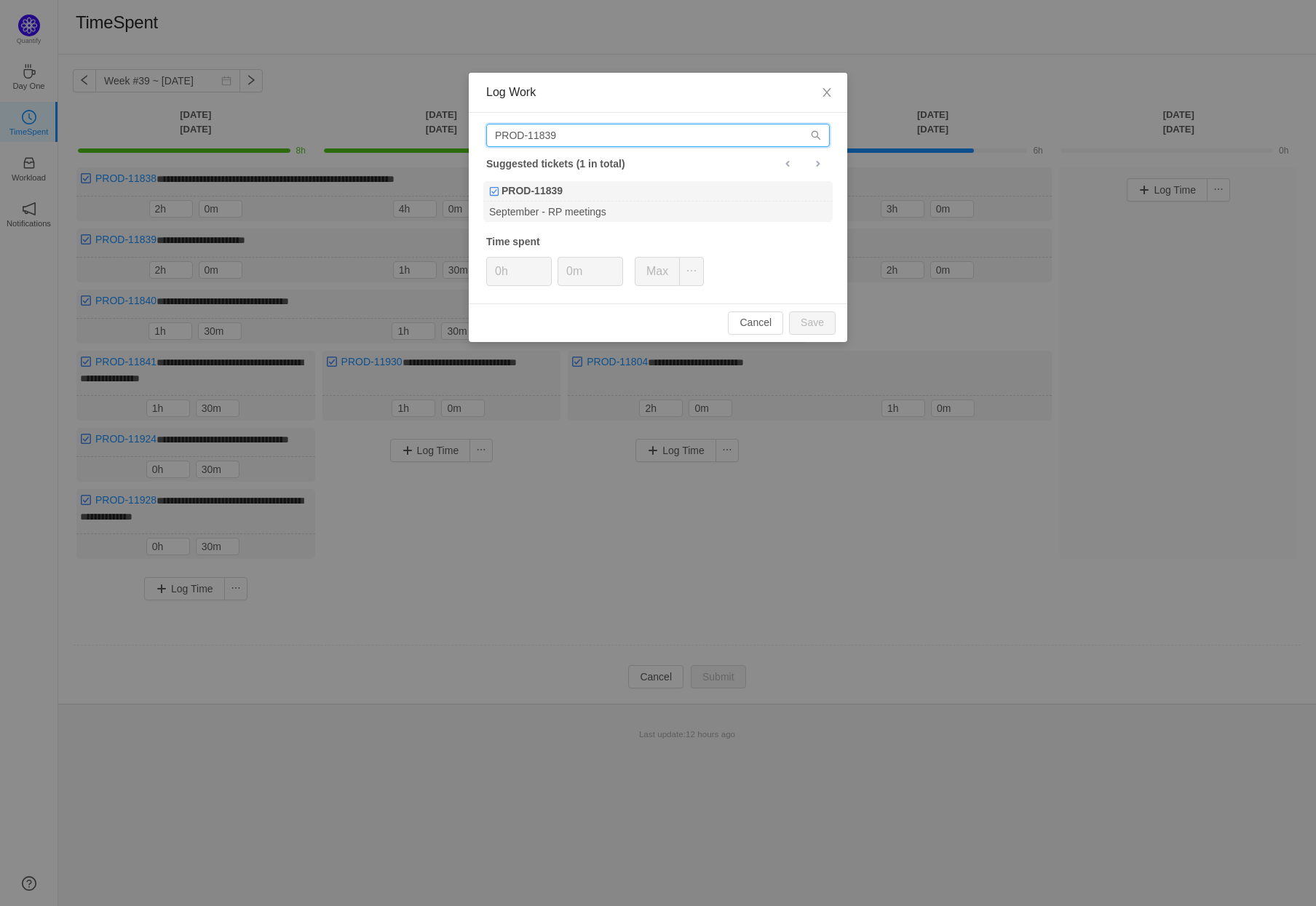
drag, startPoint x: 577, startPoint y: 135, endPoint x: 548, endPoint y: 132, distance: 29.2
click at [548, 132] on input "PROD-11839" at bounding box center [658, 135] width 344 height 23
type input "PROD-11840"
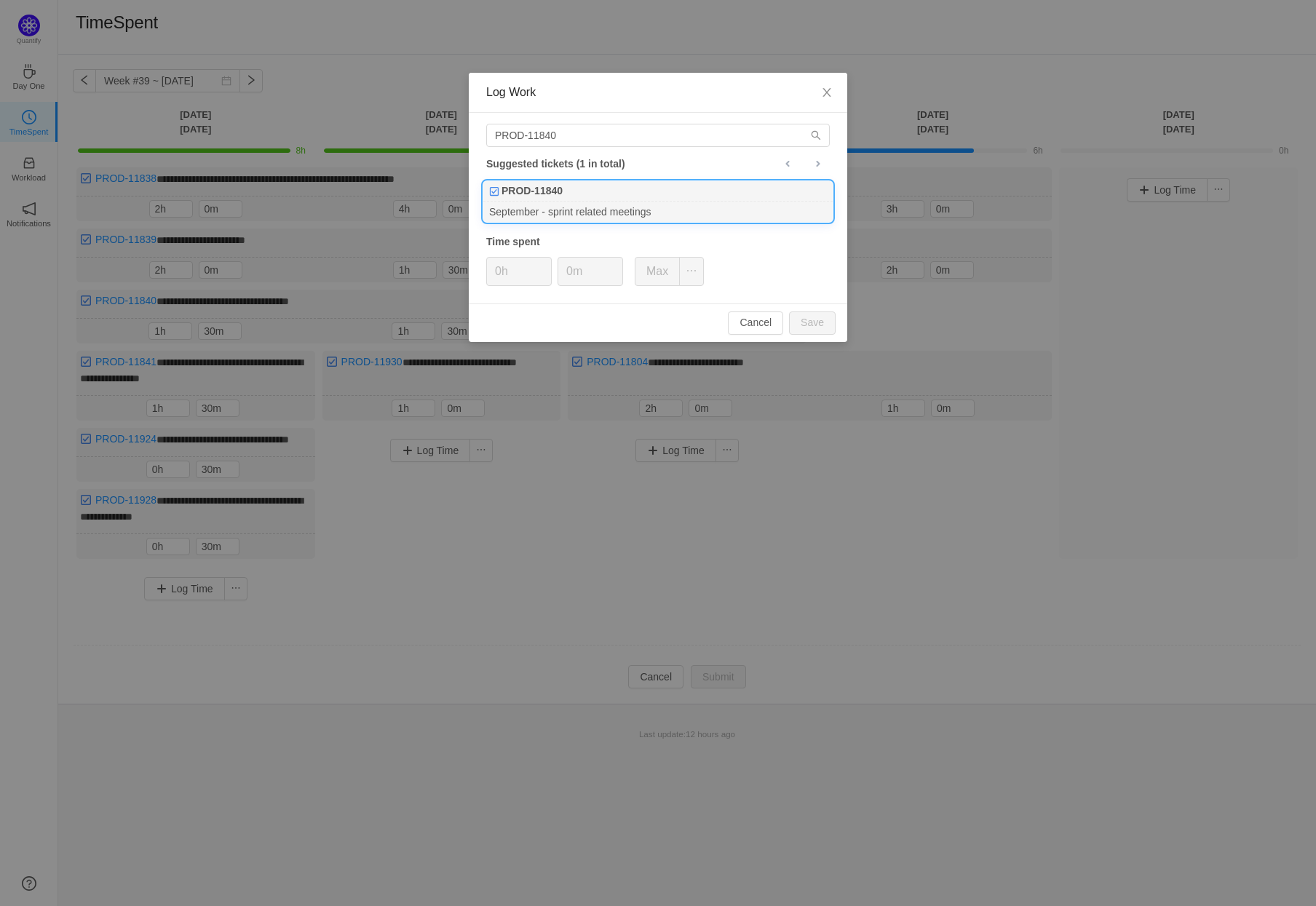
click at [562, 196] on b "PROD-11840" at bounding box center [532, 191] width 61 height 16
click at [815, 314] on button "Save" at bounding box center [812, 323] width 47 height 23
type input "0h"
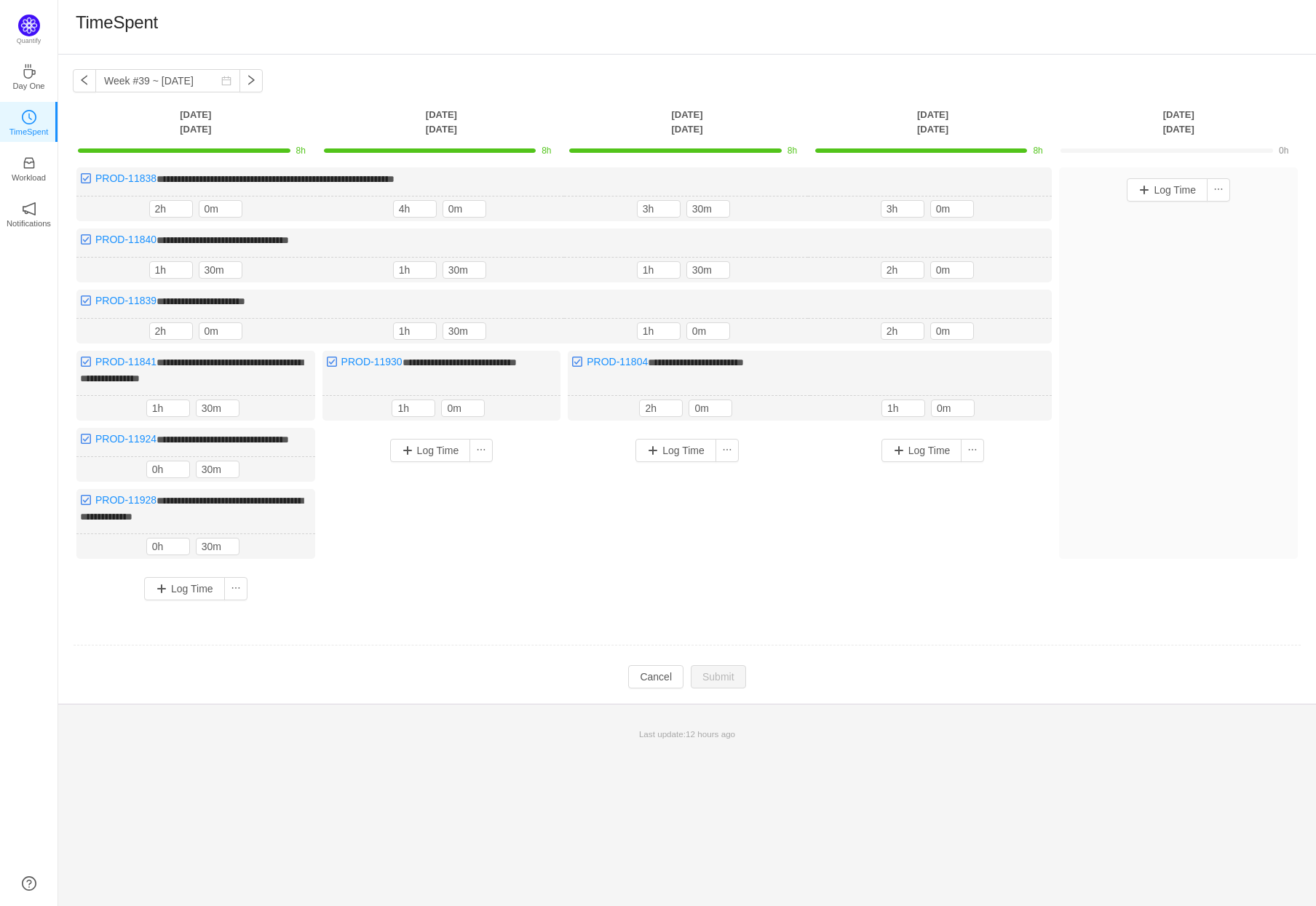
click at [798, 589] on div "Log Time" at bounding box center [686, 510] width 239 height 166
click at [81, 81] on button "button" at bounding box center [84, 81] width 23 height 23
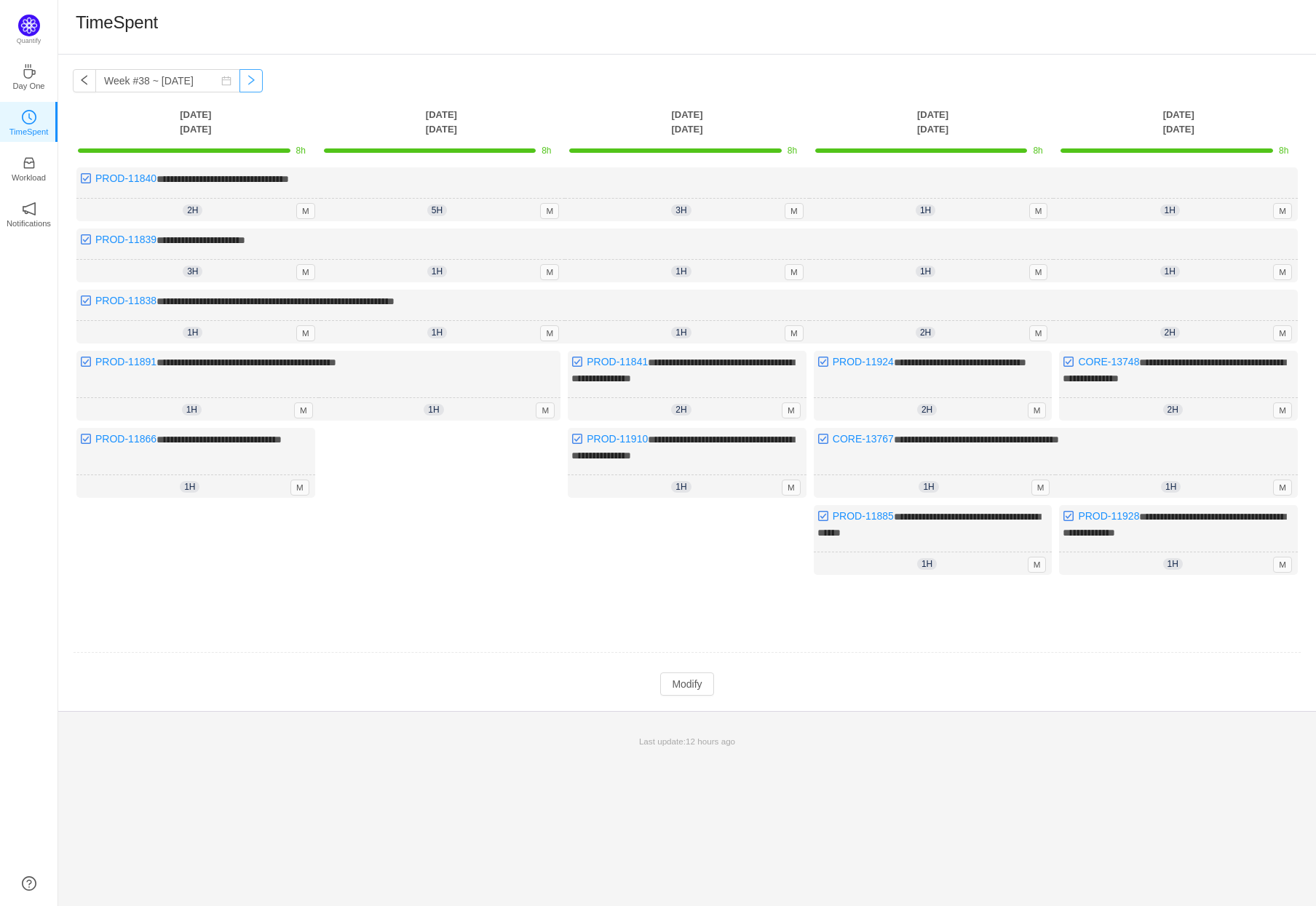
click at [239, 79] on button "button" at bounding box center [251, 81] width 23 height 23
type input "Week #39 ~ [DATE]"
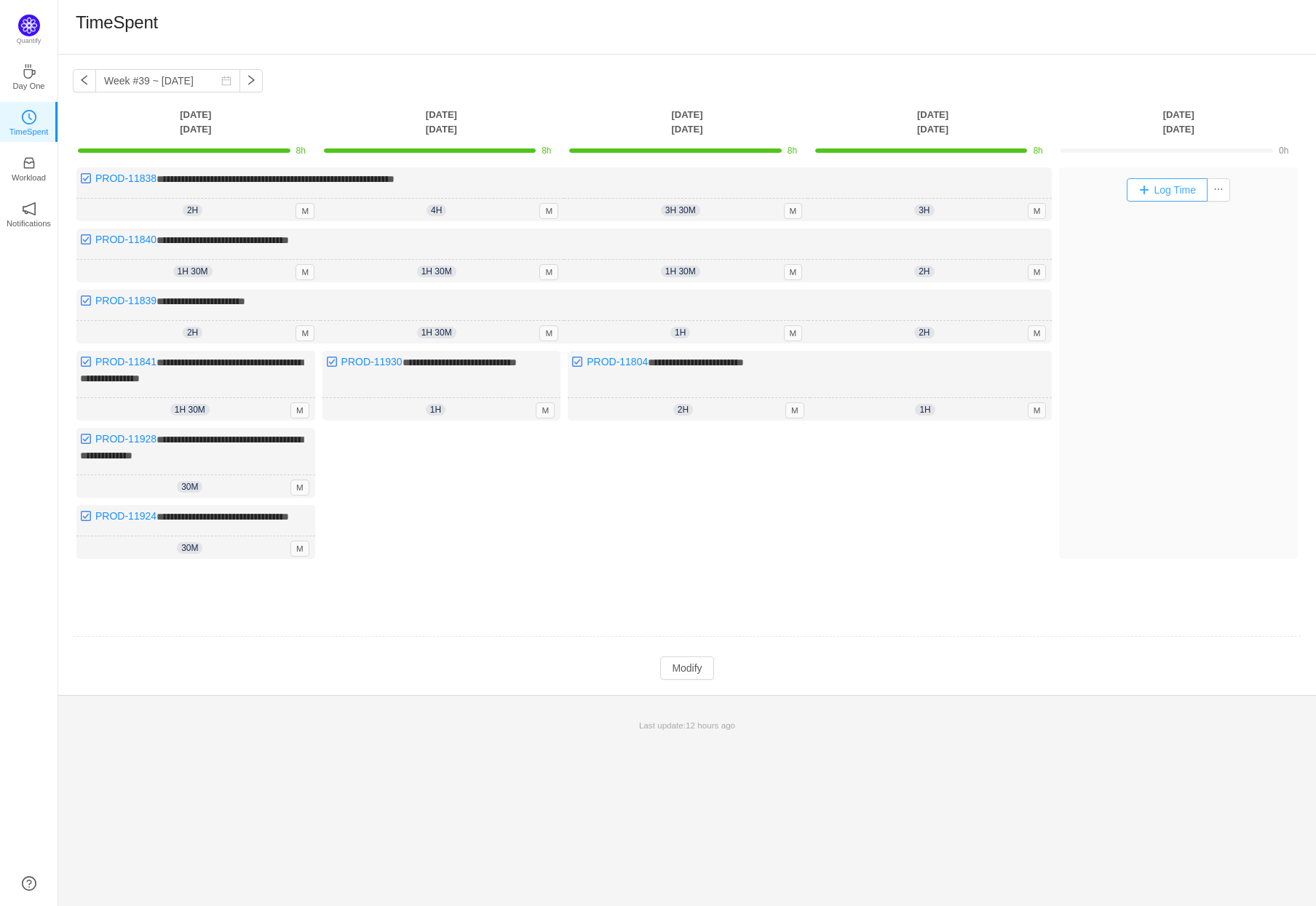
click at [1175, 187] on button "Log Time" at bounding box center [1167, 190] width 81 height 23
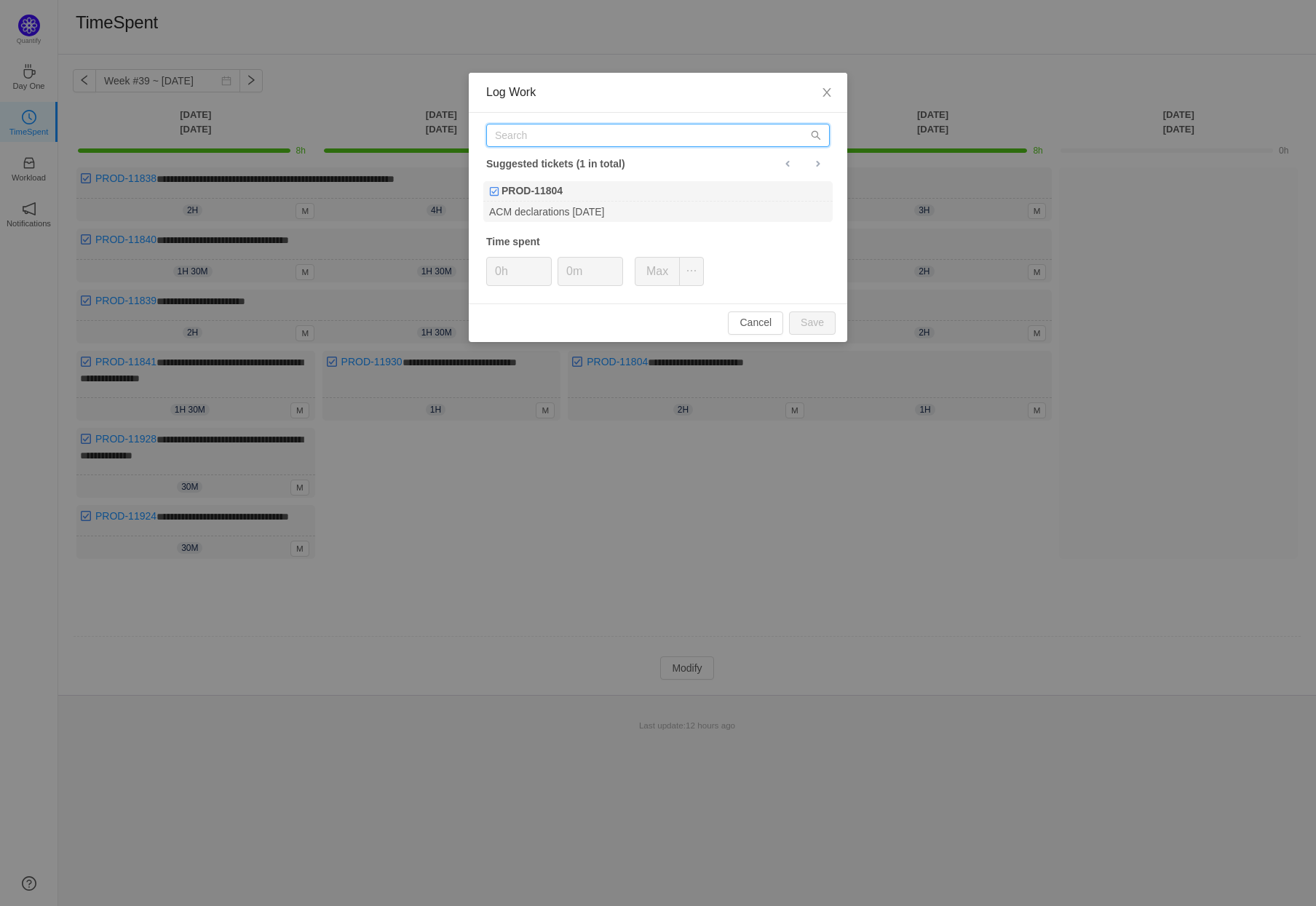
click at [584, 134] on input "text" at bounding box center [658, 135] width 344 height 23
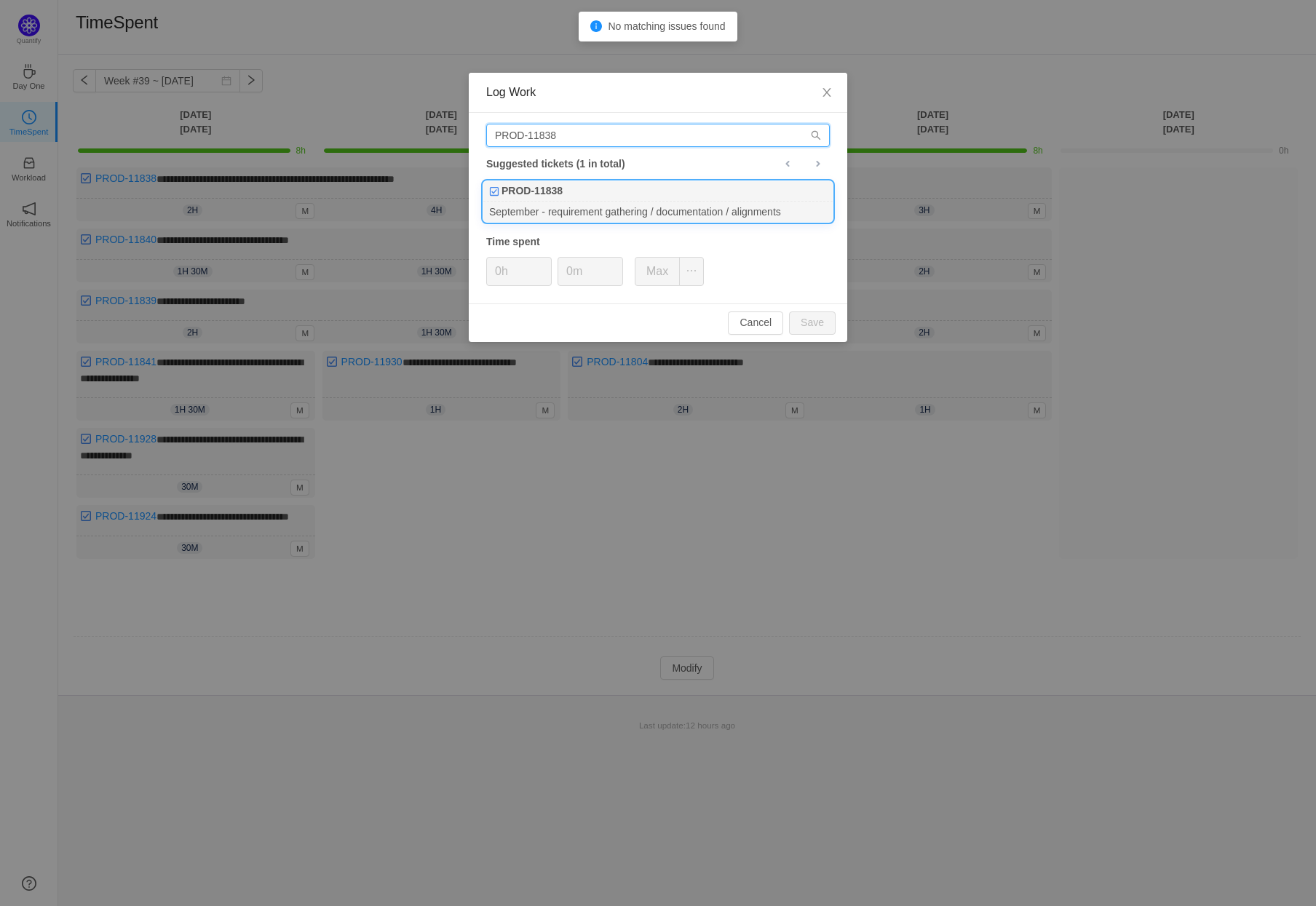
type input "PROD-11838"
click at [653, 196] on div "PROD-11838" at bounding box center [658, 191] width 350 height 20
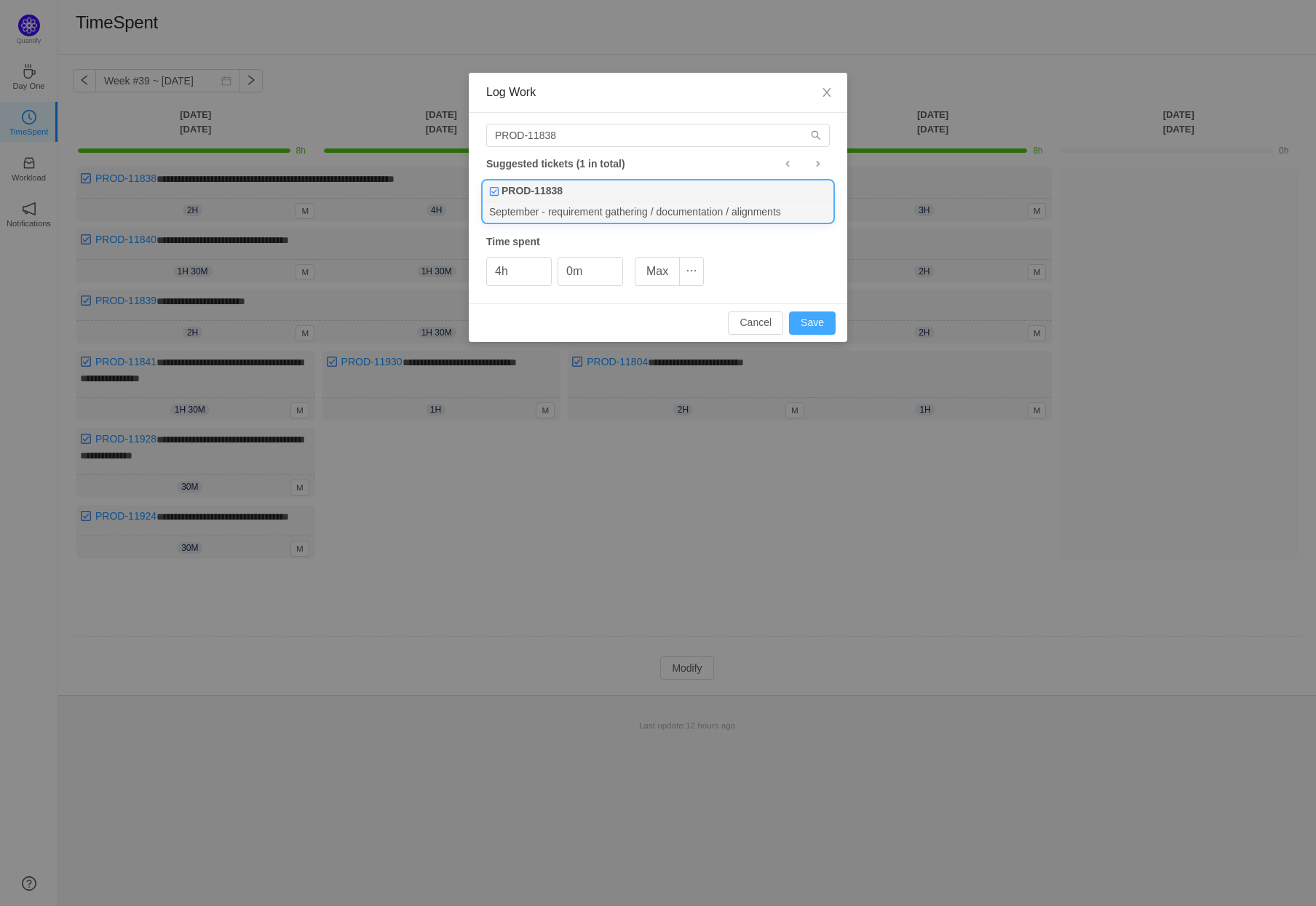
click at [818, 319] on button "Save" at bounding box center [812, 323] width 47 height 23
type input "0h"
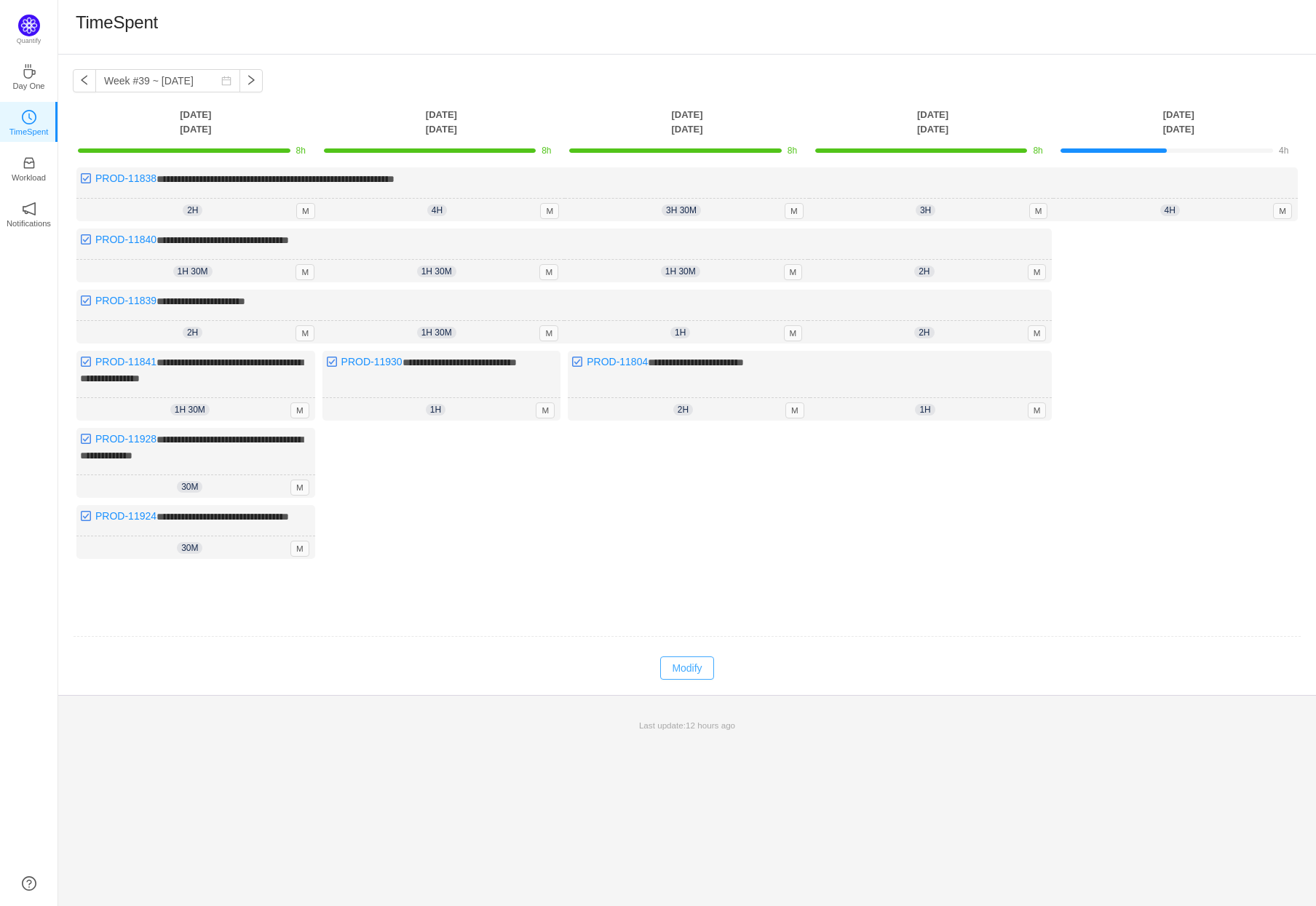
click at [697, 676] on button "Modify" at bounding box center [686, 668] width 53 height 23
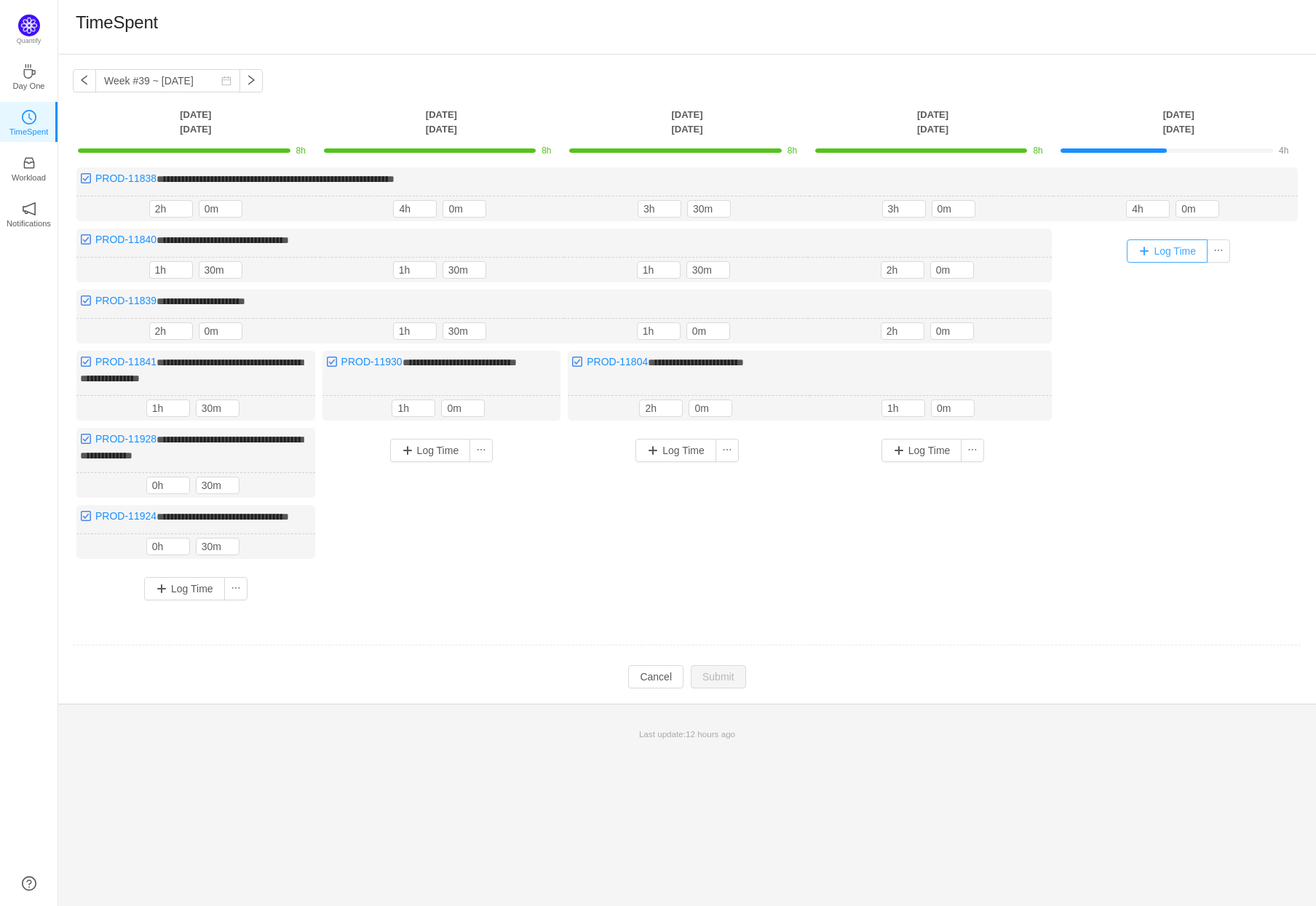
click at [1169, 249] on button "Log Time" at bounding box center [1167, 251] width 81 height 23
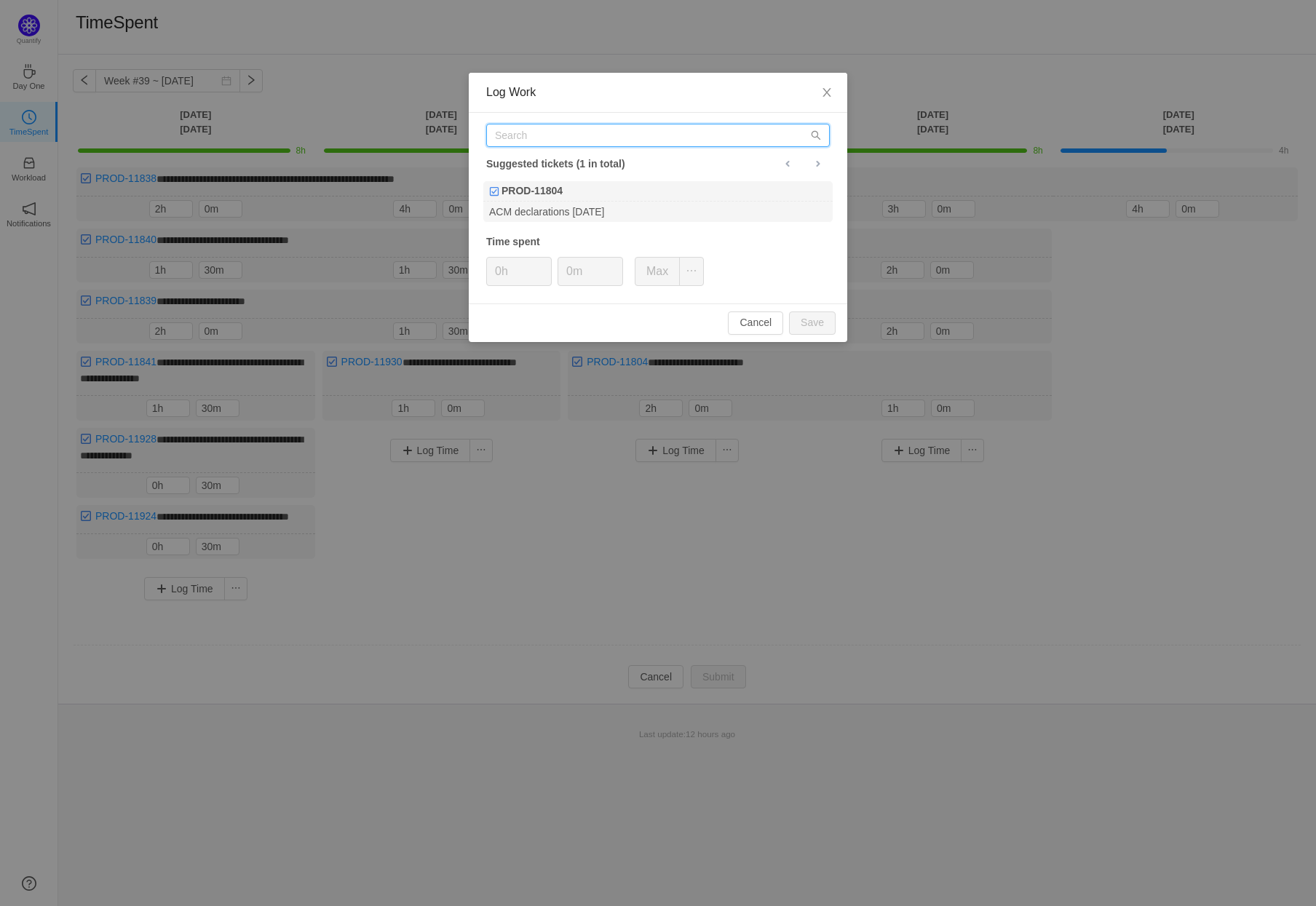
click at [592, 135] on input "text" at bounding box center [658, 135] width 344 height 23
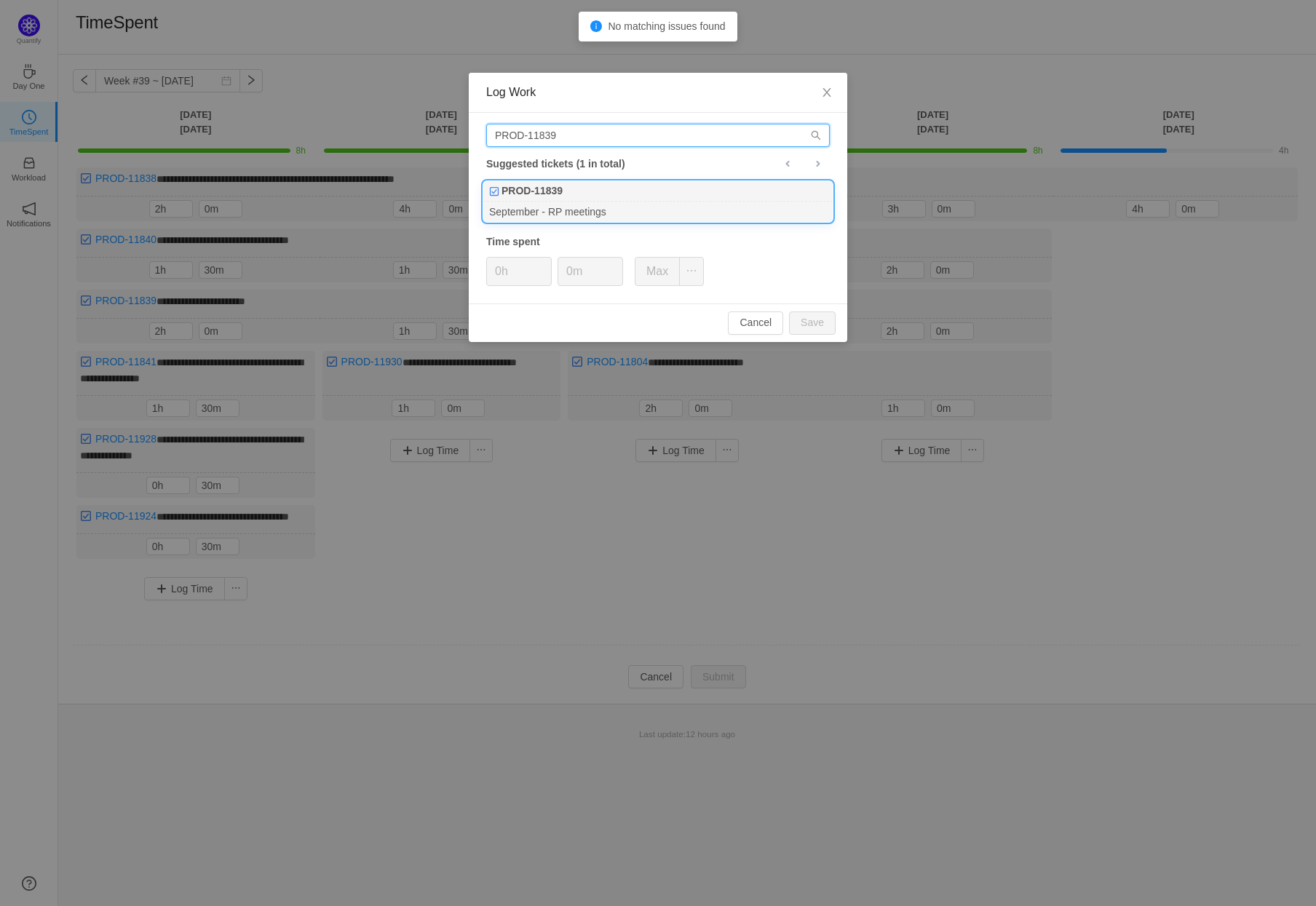
type input "PROD-11839"
click at [657, 201] on div "September - RP meetings" at bounding box center [658, 211] width 350 height 20
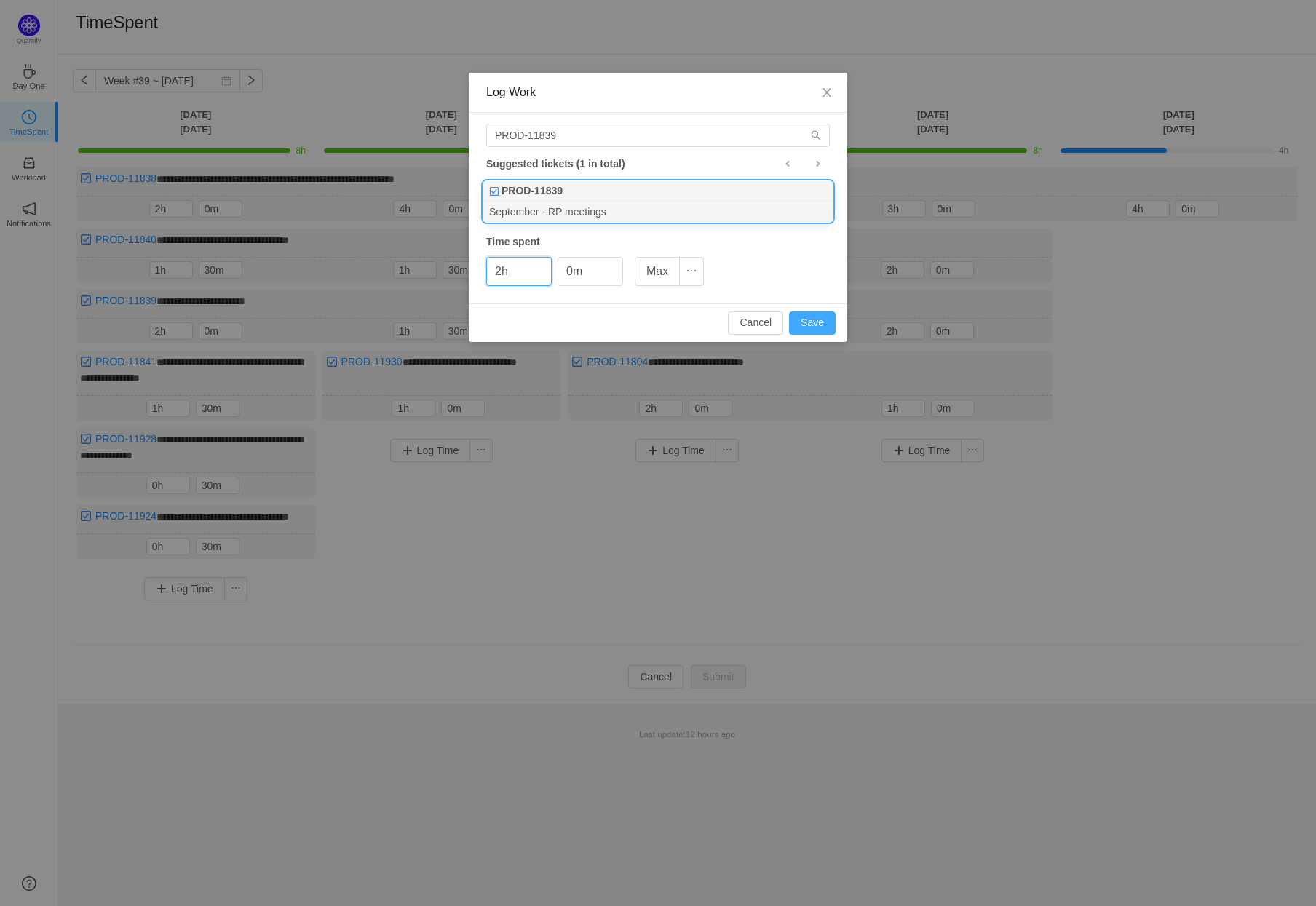
click at [815, 322] on button "Save" at bounding box center [812, 323] width 47 height 23
type input "0h"
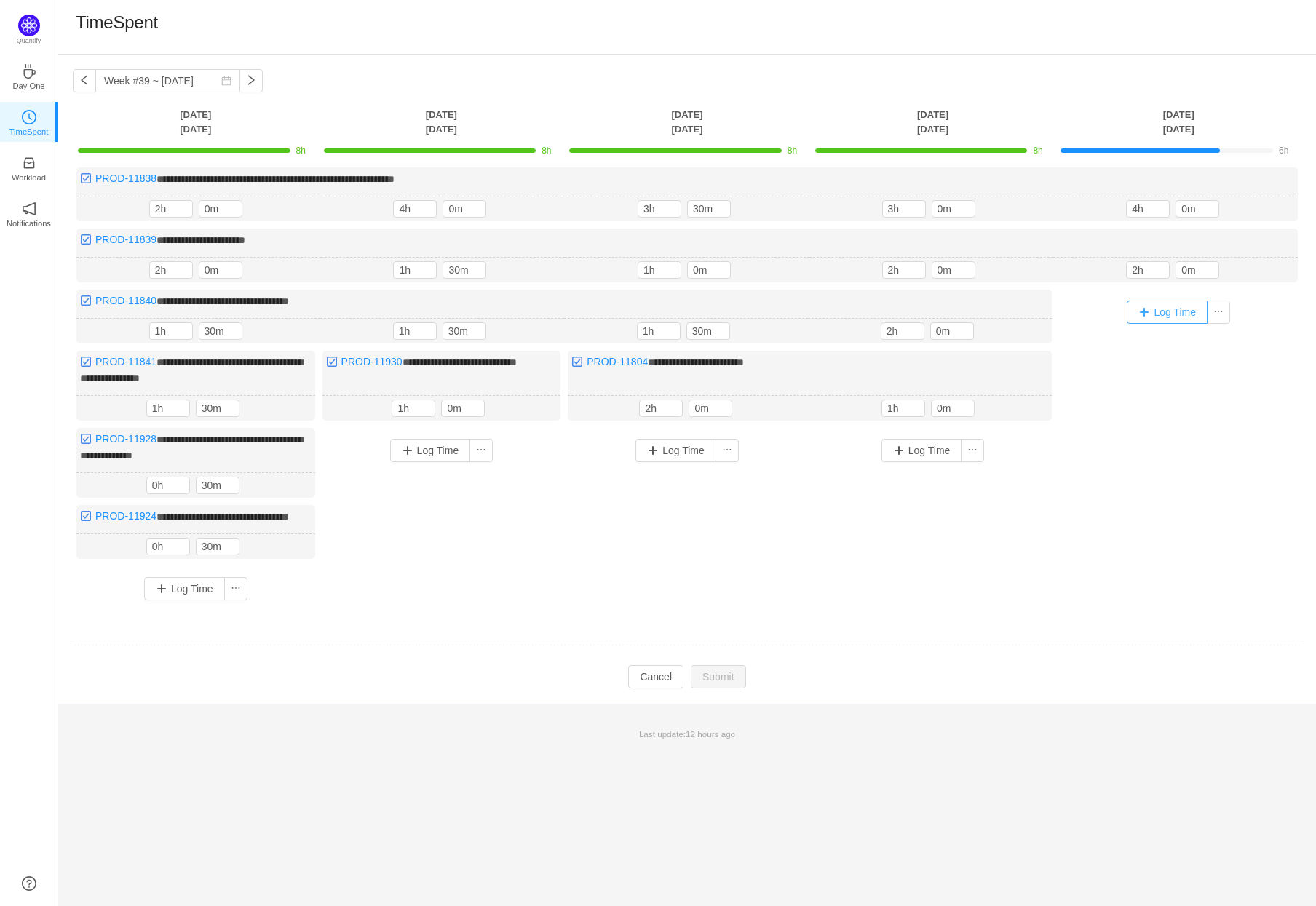
click at [1182, 306] on button "Log Time" at bounding box center [1167, 312] width 81 height 23
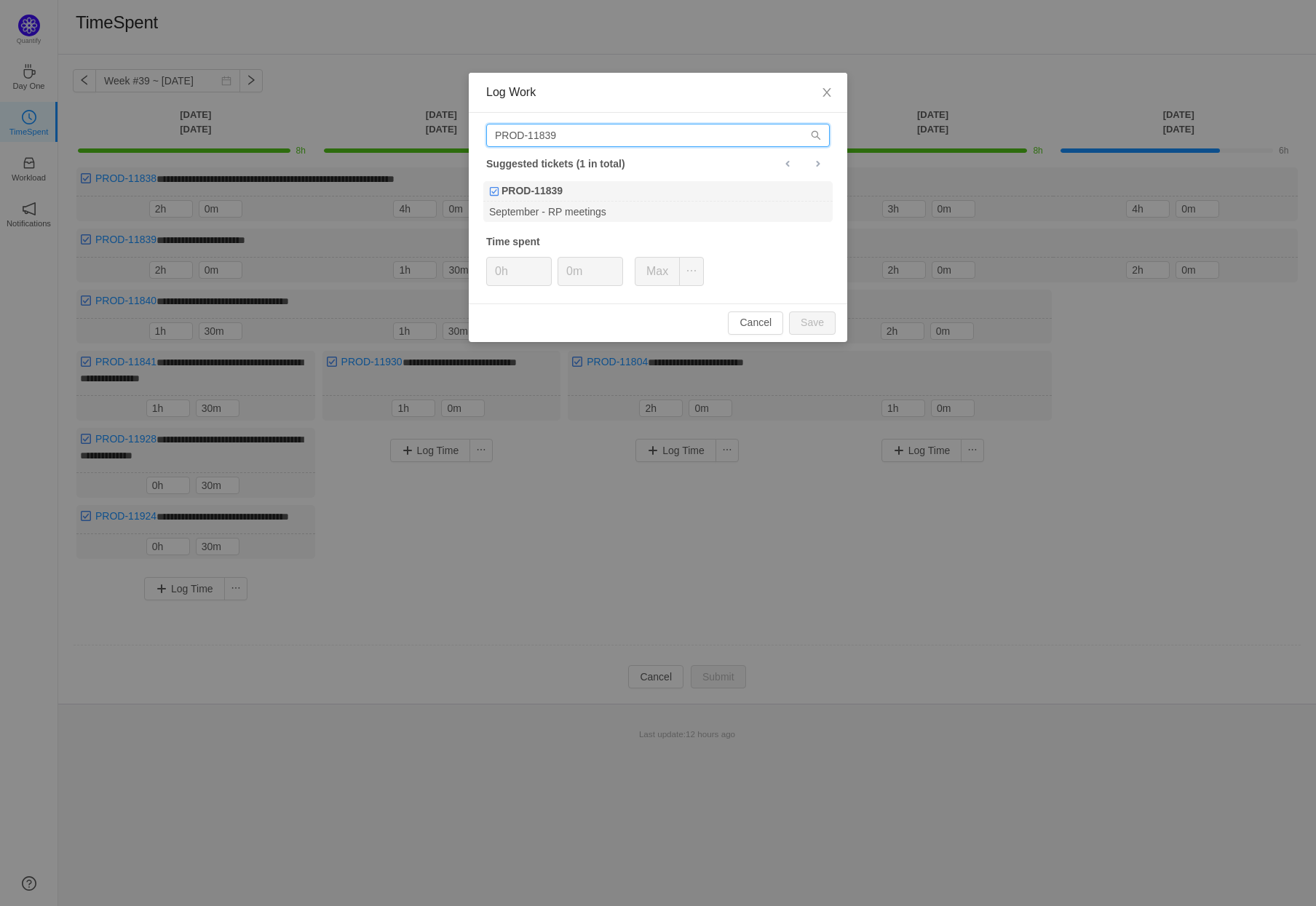
drag, startPoint x: 579, startPoint y: 135, endPoint x: 548, endPoint y: 134, distance: 31.0
click at [548, 134] on input "PROD-11839" at bounding box center [658, 135] width 344 height 23
type input "PROD-11840"
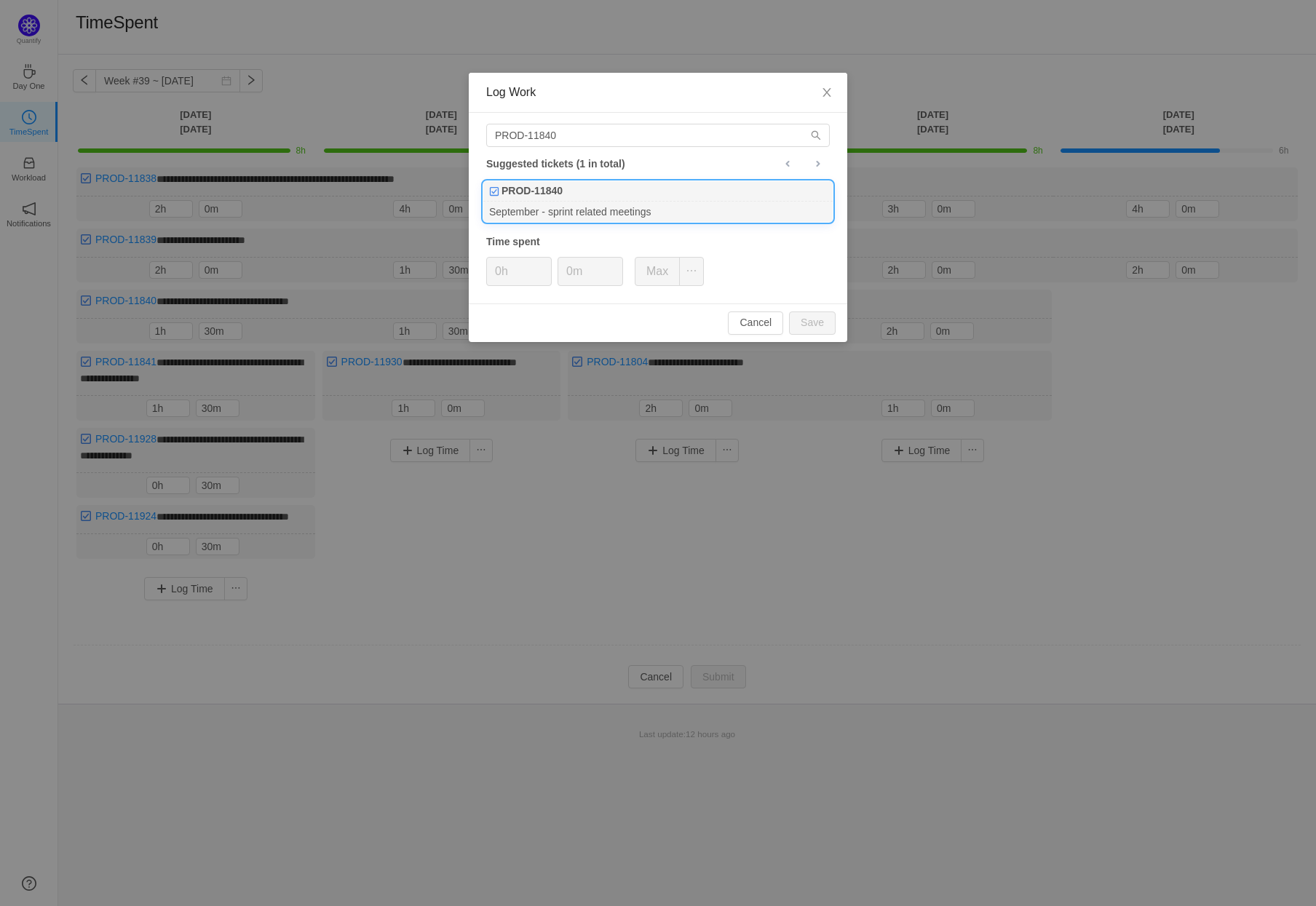
click at [594, 204] on div "September - sprint related meetings" at bounding box center [658, 211] width 350 height 20
click at [815, 320] on button "Save" at bounding box center [812, 323] width 47 height 23
type input "0h"
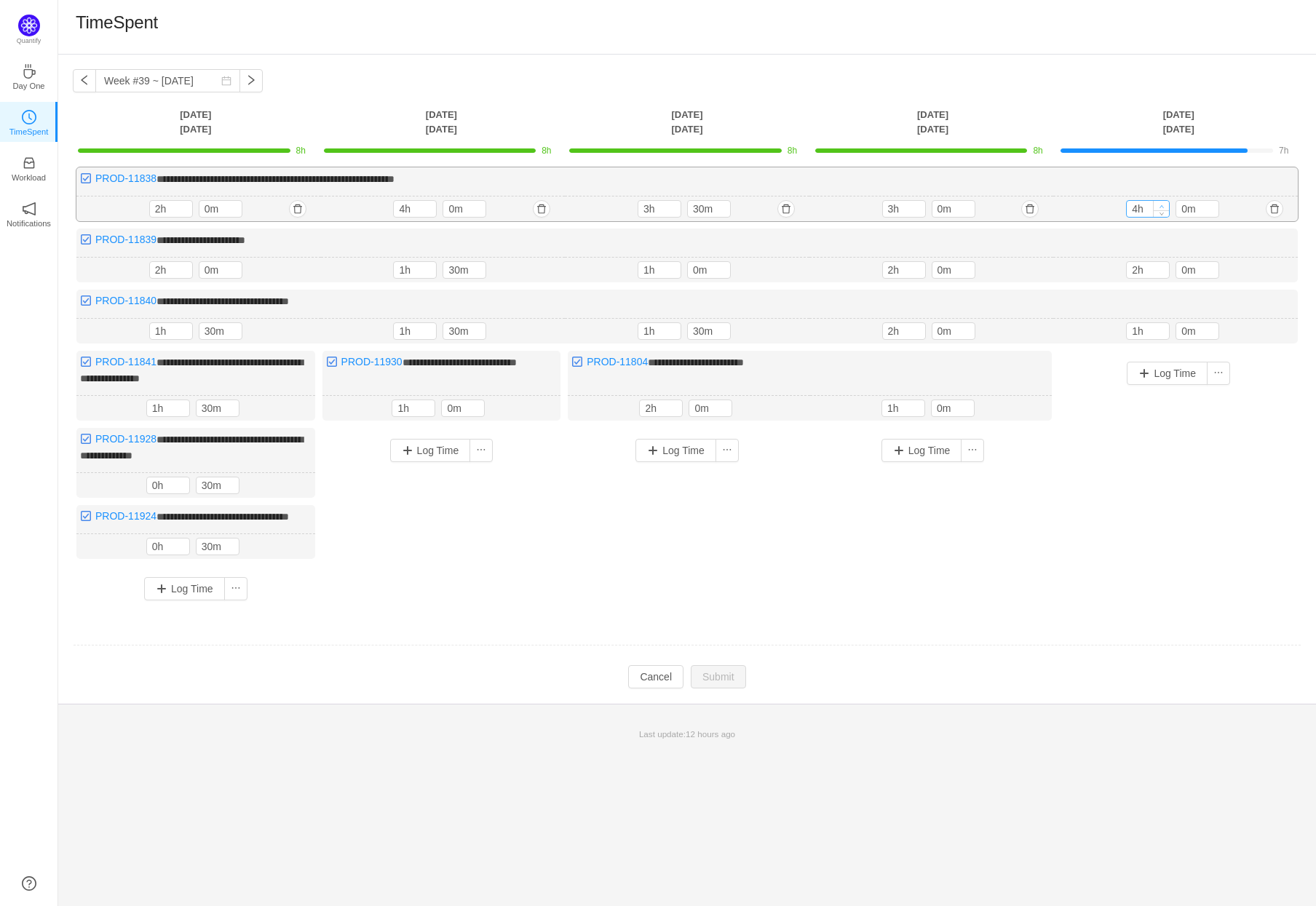
type input "5h"
click at [1160, 206] on icon "icon: up" at bounding box center [1162, 207] width 5 height 5
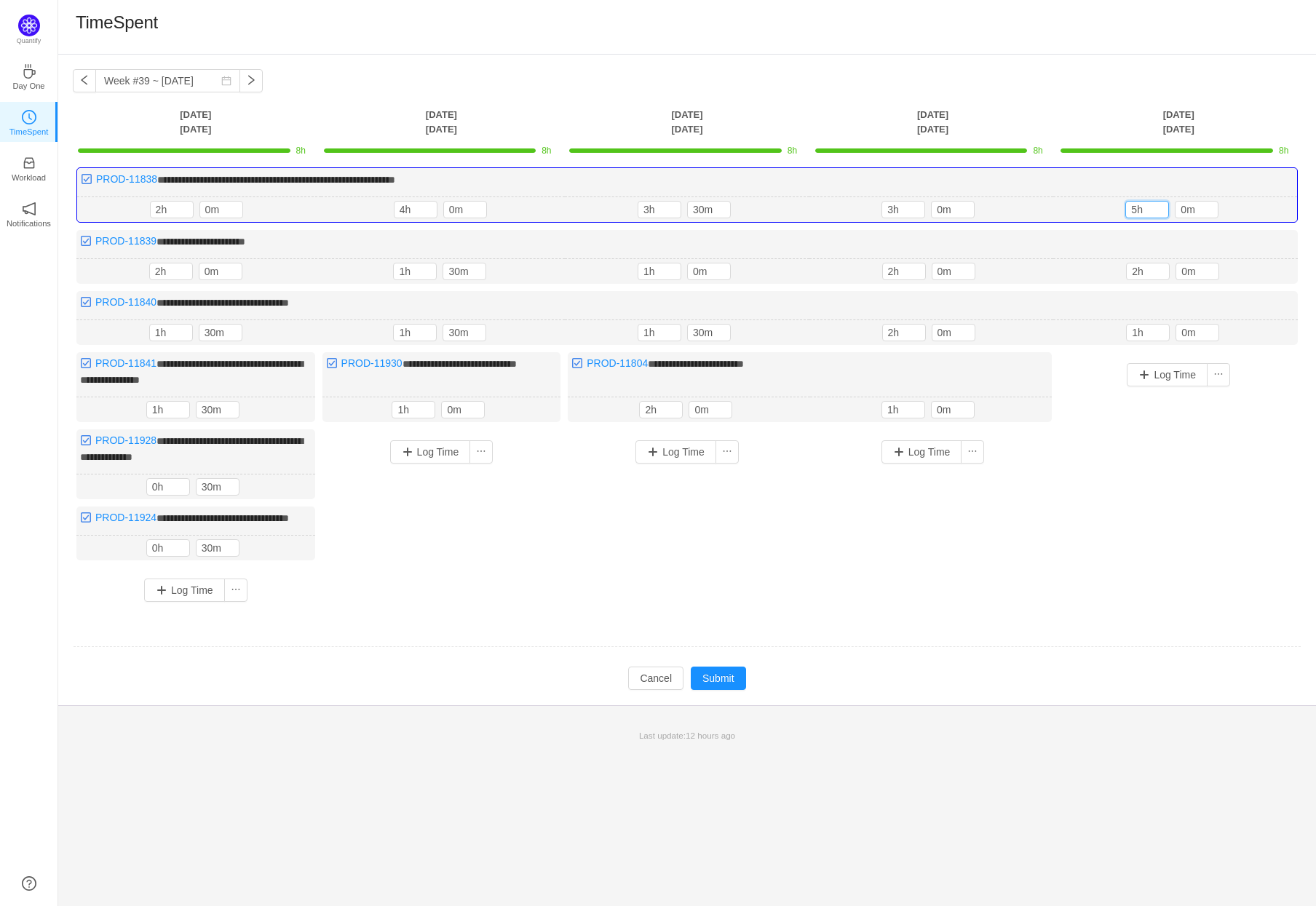
click at [1158, 548] on div "Log Time" at bounding box center [1178, 469] width 239 height 234
click at [721, 686] on button "Submit" at bounding box center [718, 678] width 56 height 23
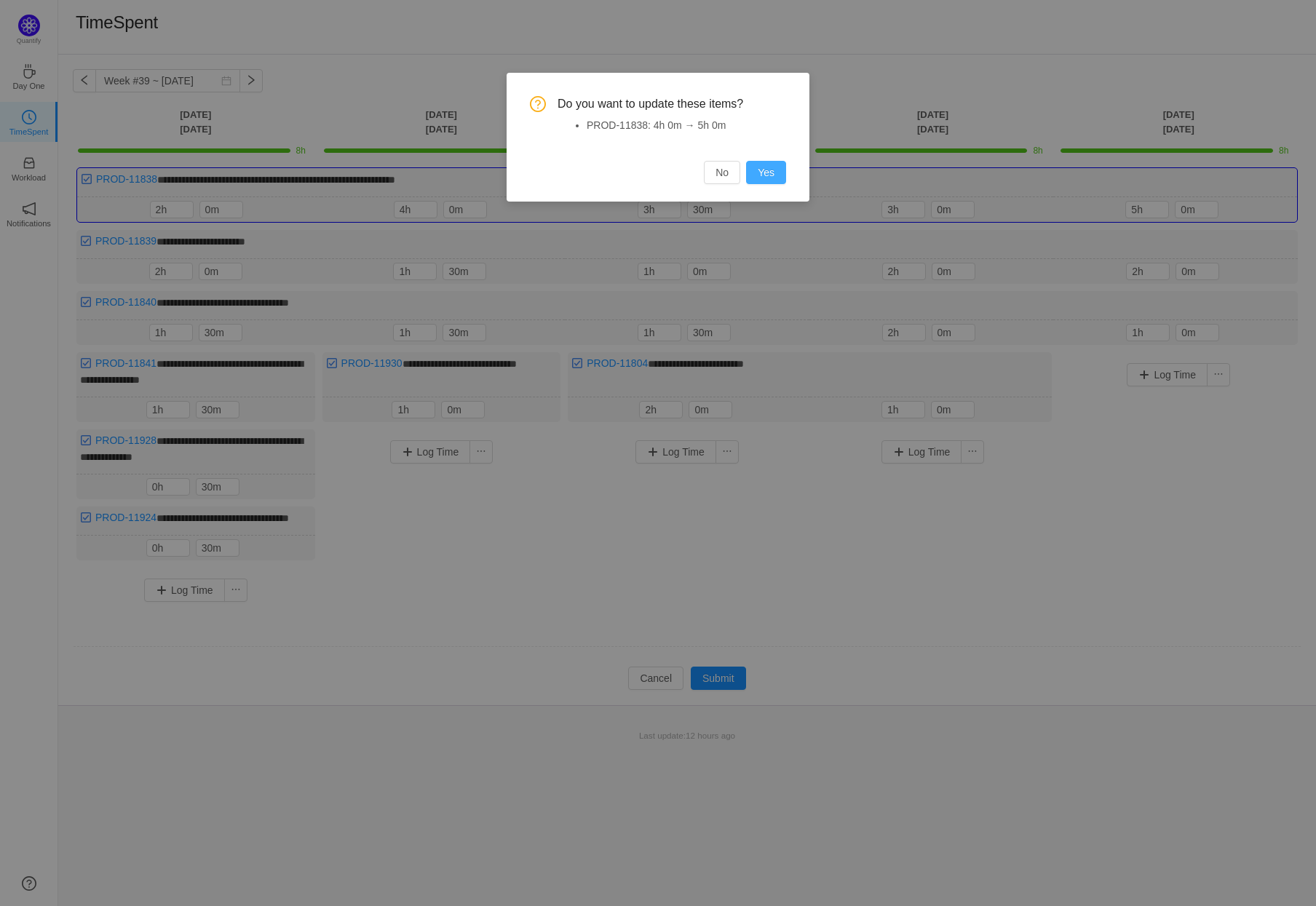
click at [760, 165] on button "Yes" at bounding box center [766, 172] width 40 height 23
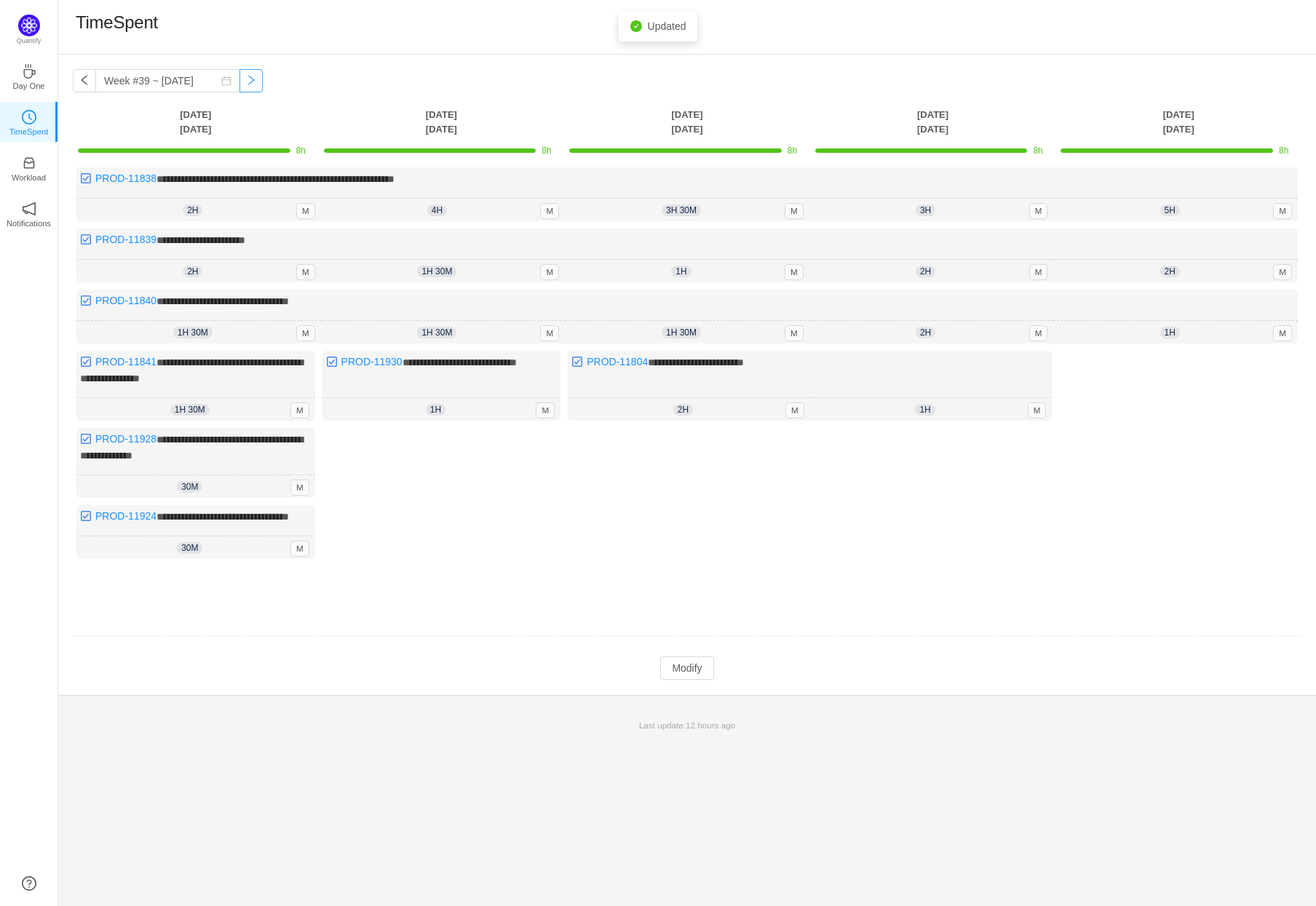
click at [239, 80] on button "button" at bounding box center [251, 81] width 23 height 23
click at [82, 78] on button "button" at bounding box center [84, 81] width 23 height 23
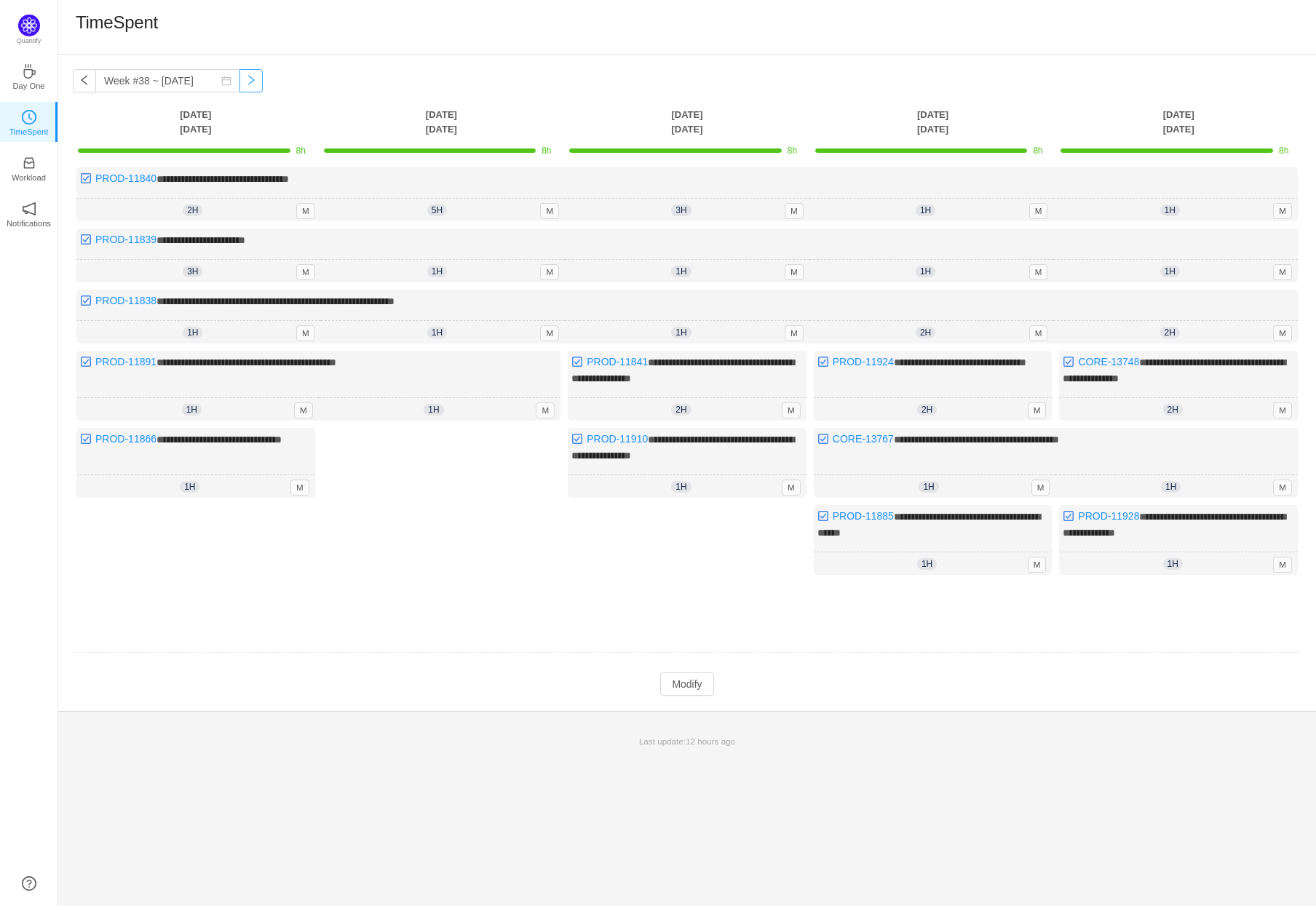
click at [239, 81] on button "button" at bounding box center [251, 81] width 23 height 23
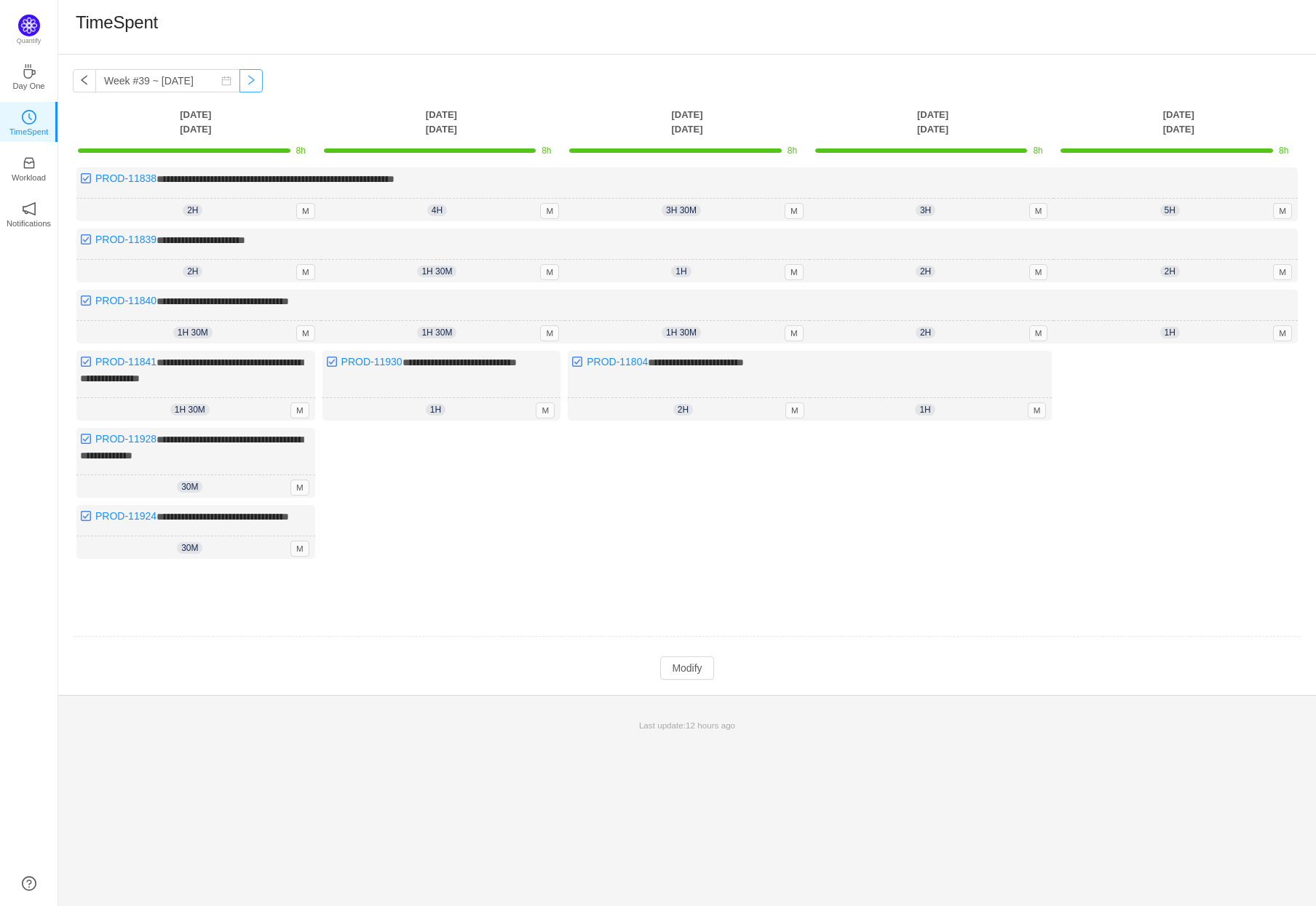
click at [239, 81] on button "button" at bounding box center [251, 81] width 23 height 23
type input "Week #39 ~ [DATE]"
click at [239, 81] on button "button" at bounding box center [251, 81] width 23 height 23
